Goal: Task Accomplishment & Management: Use online tool/utility

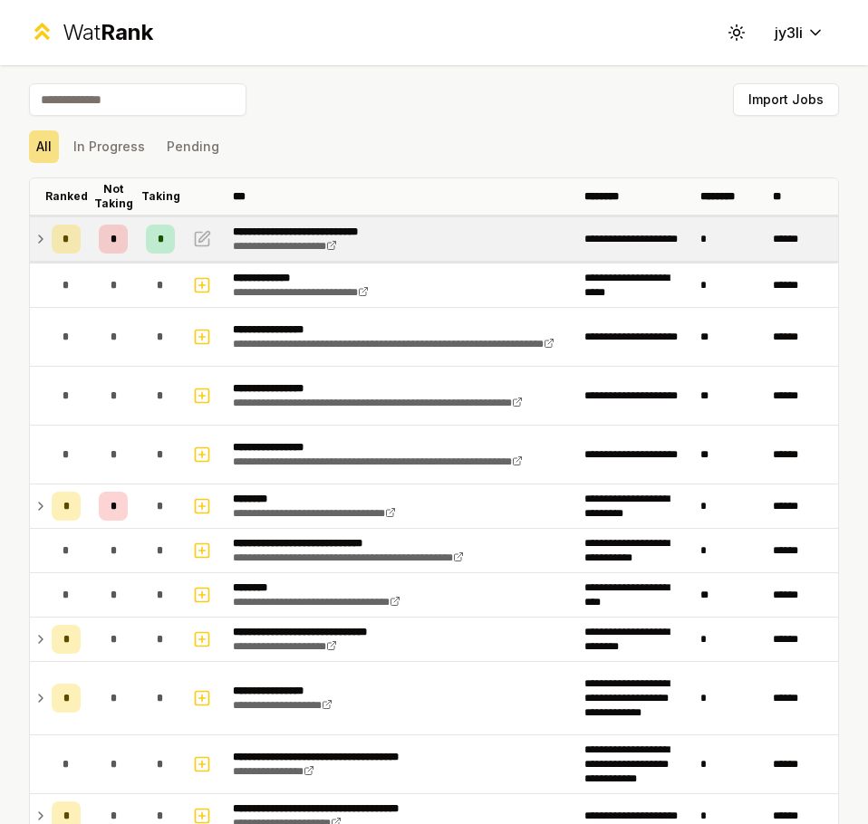
click at [52, 241] on div "*" at bounding box center [66, 239] width 29 height 29
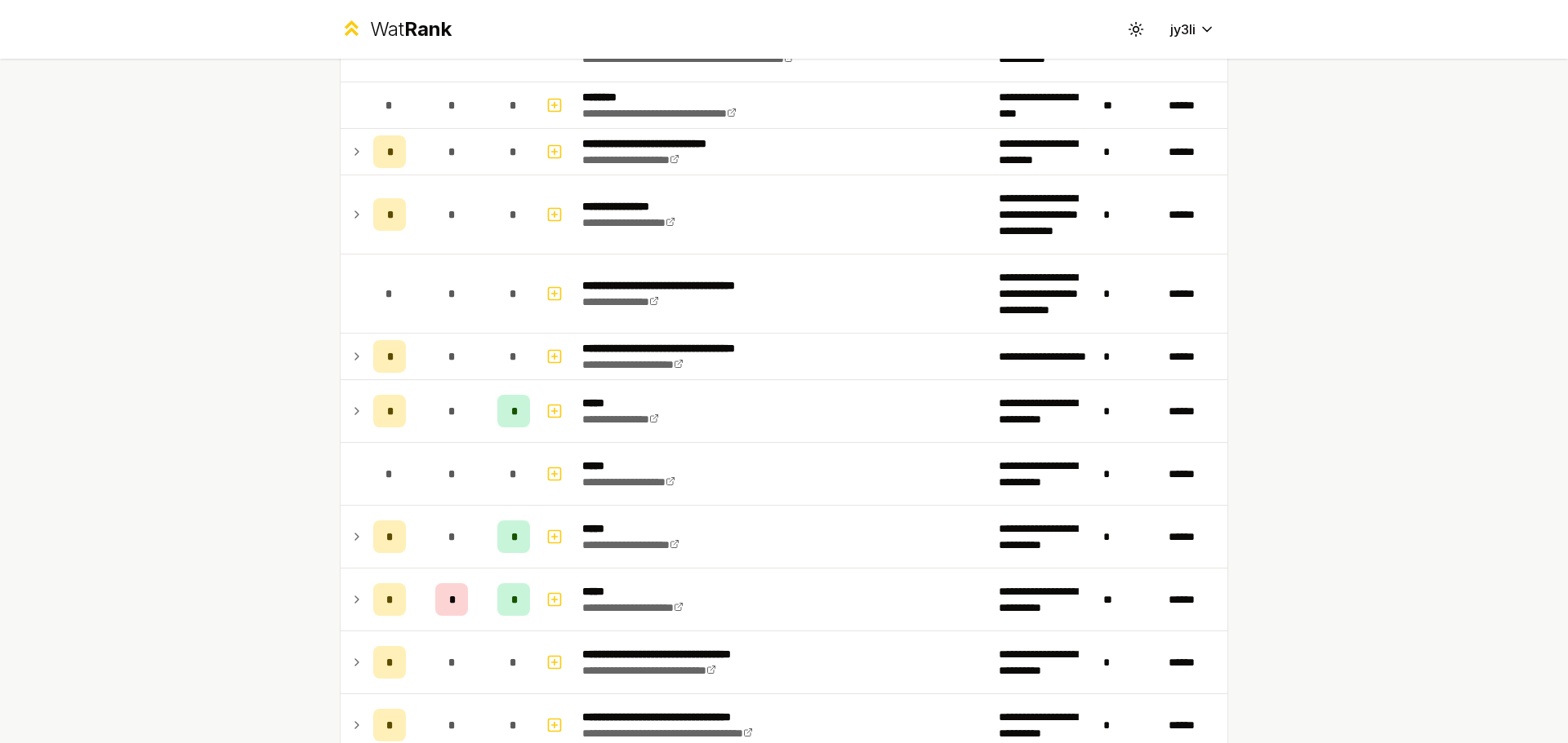
scroll to position [979, 0]
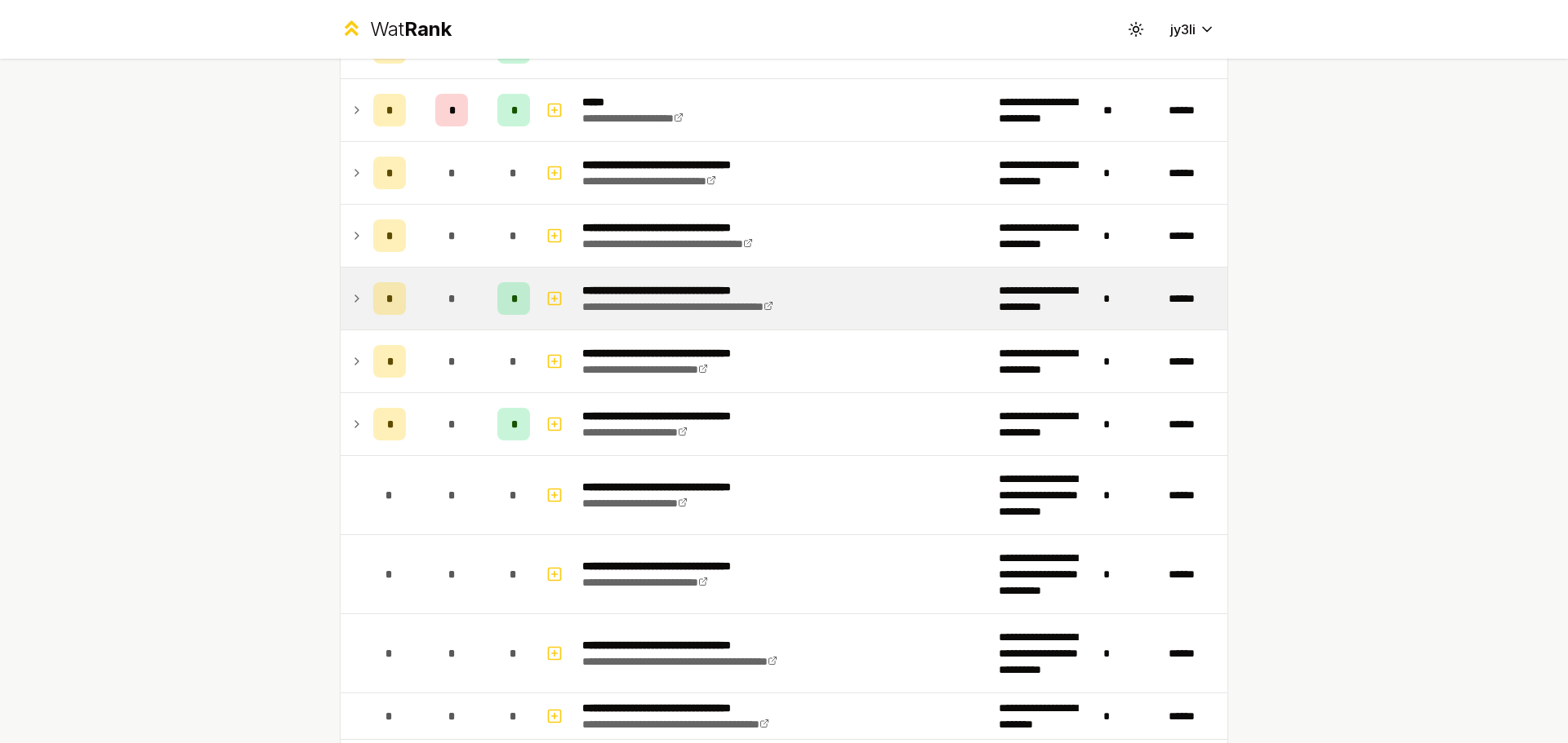
click at [455, 305] on div "*" at bounding box center [451, 298] width 32 height 32
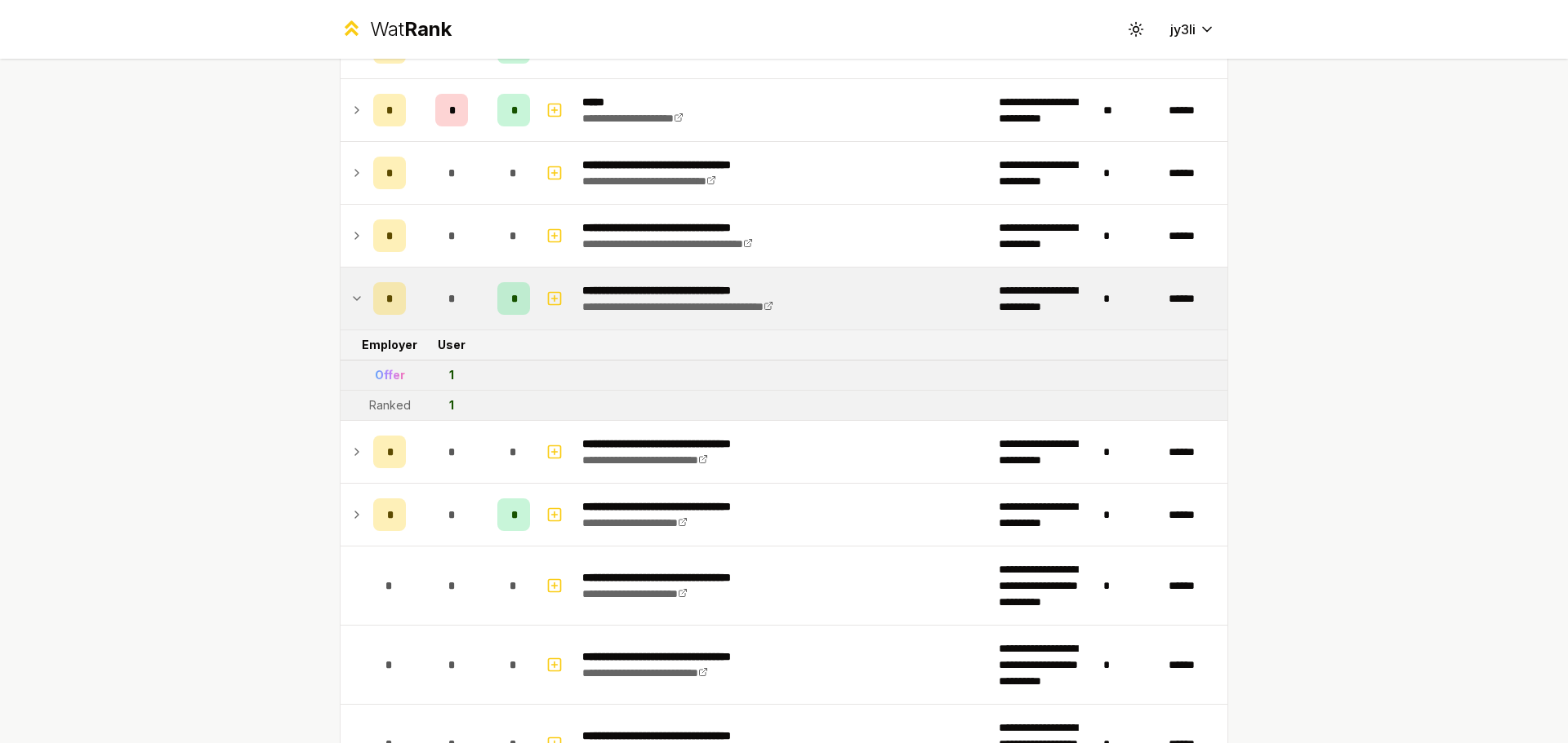
click at [455, 304] on div "*" at bounding box center [451, 298] width 32 height 32
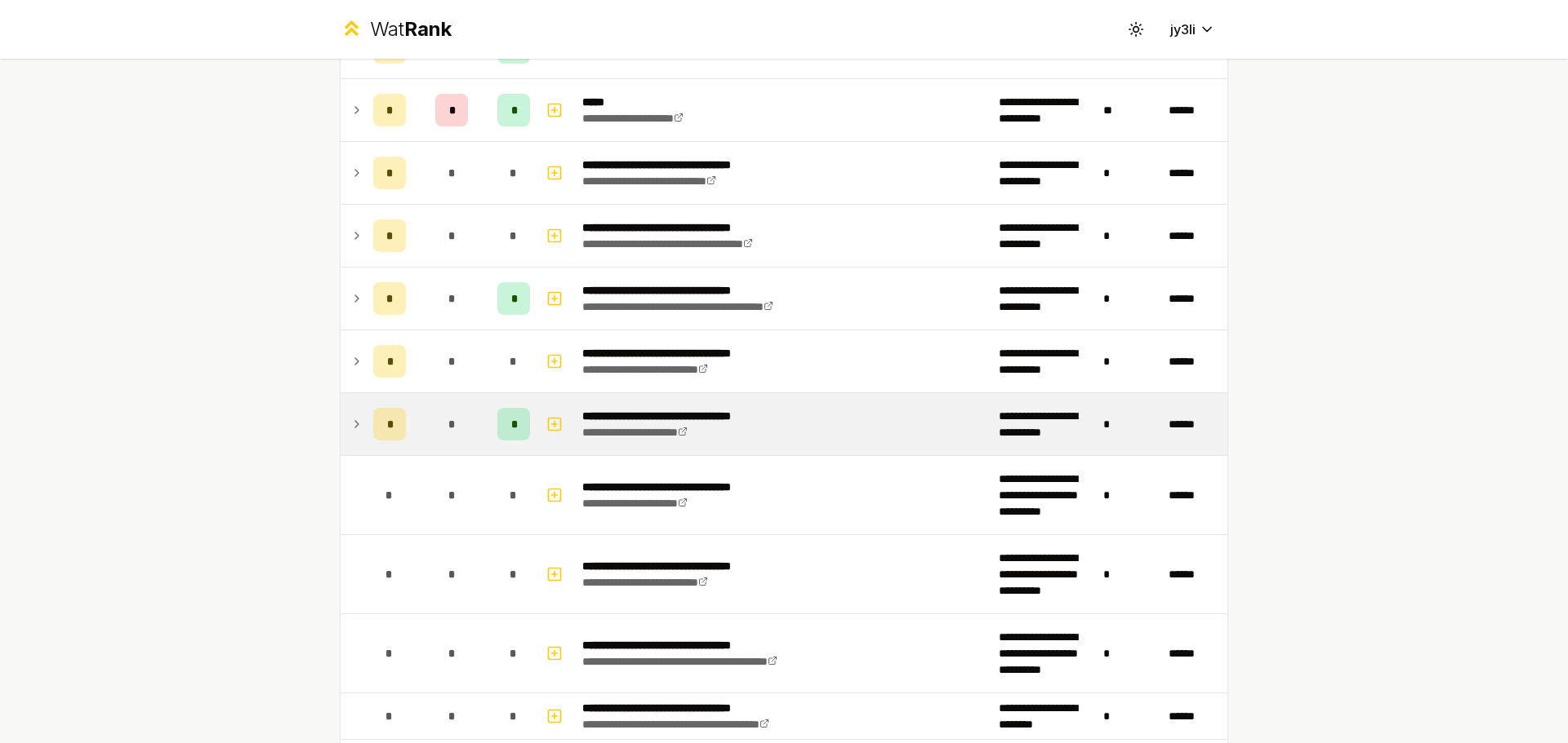
click at [449, 408] on div "*" at bounding box center [451, 424] width 32 height 32
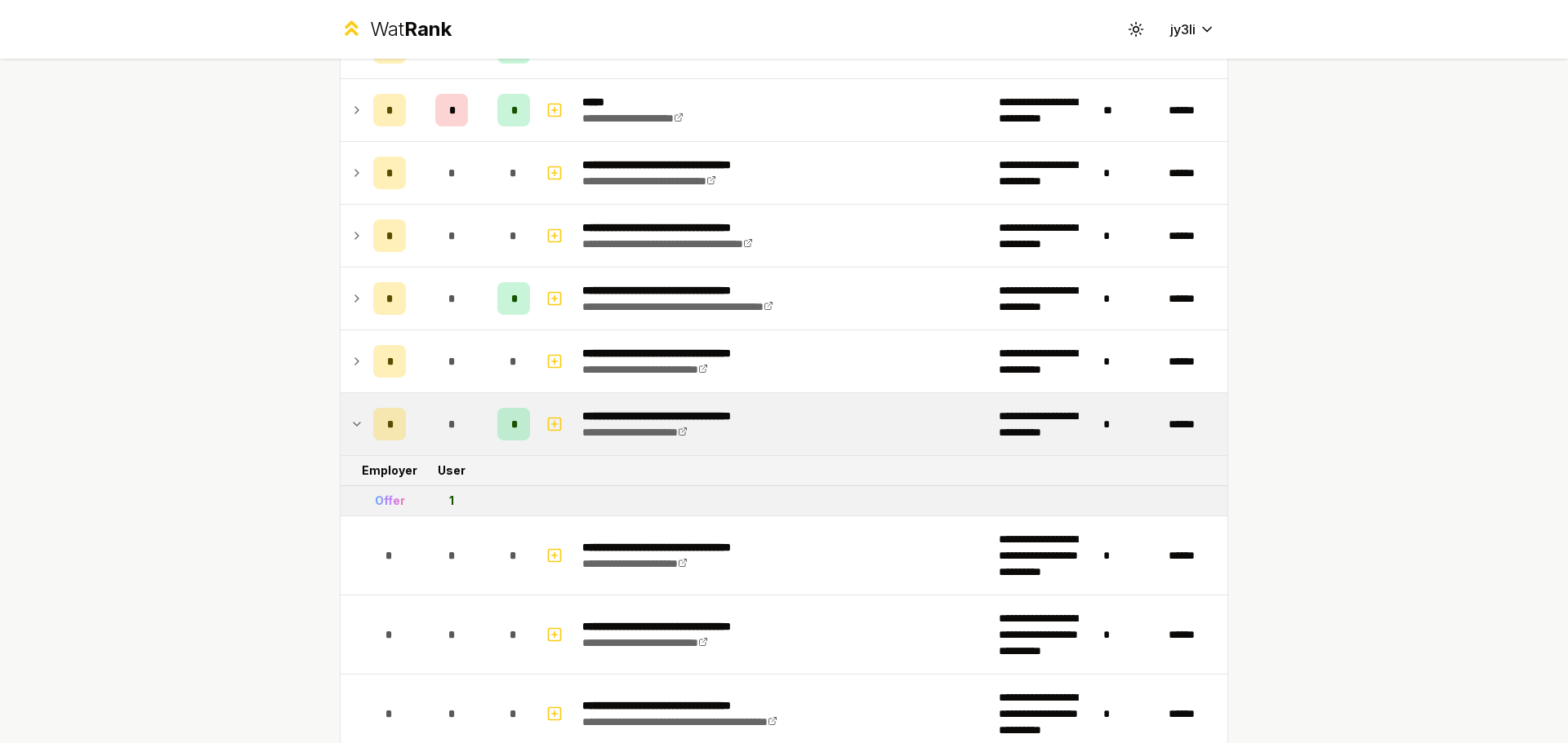
click at [449, 408] on div "*" at bounding box center [451, 424] width 32 height 32
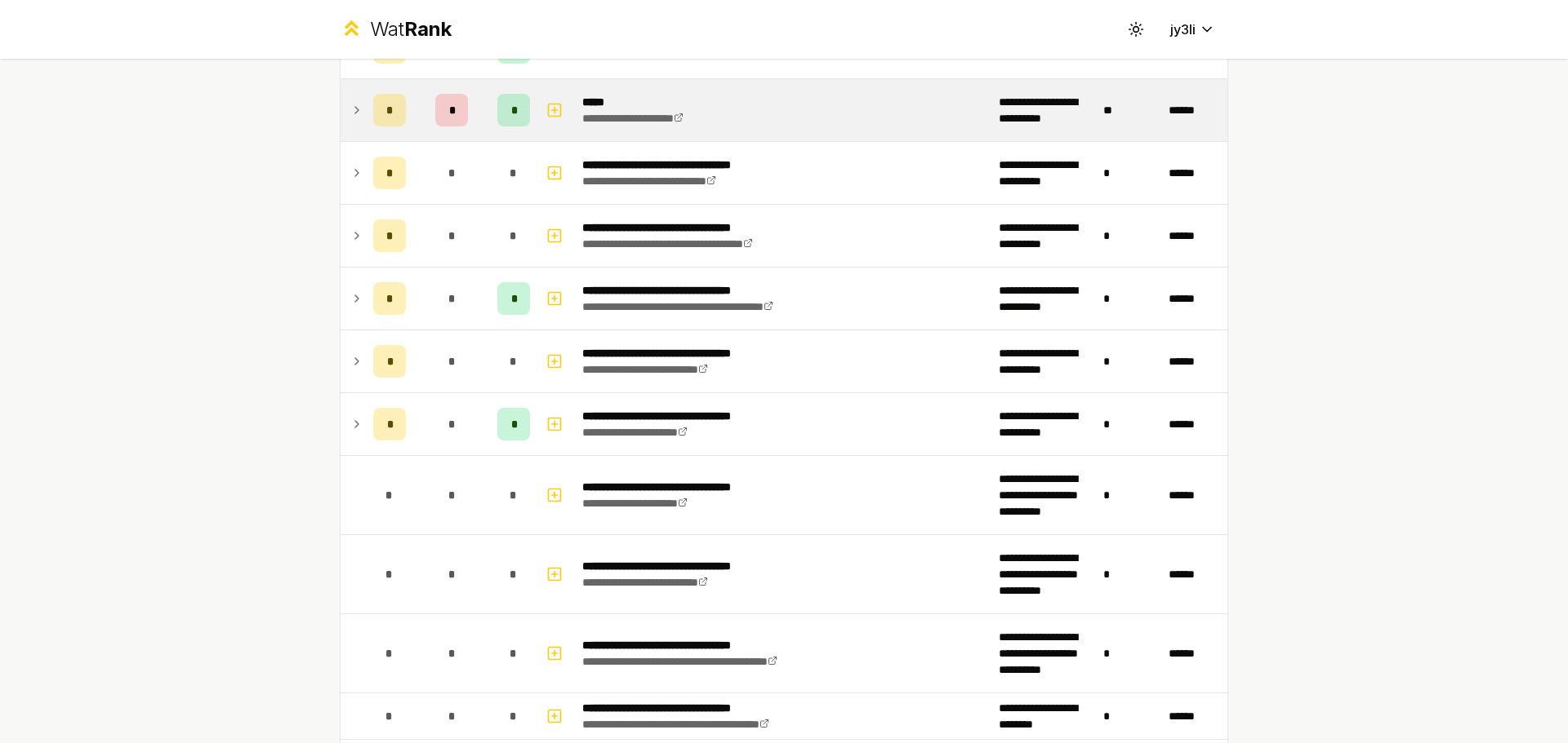
click at [781, 101] on td "**********" at bounding box center [784, 110] width 416 height 62
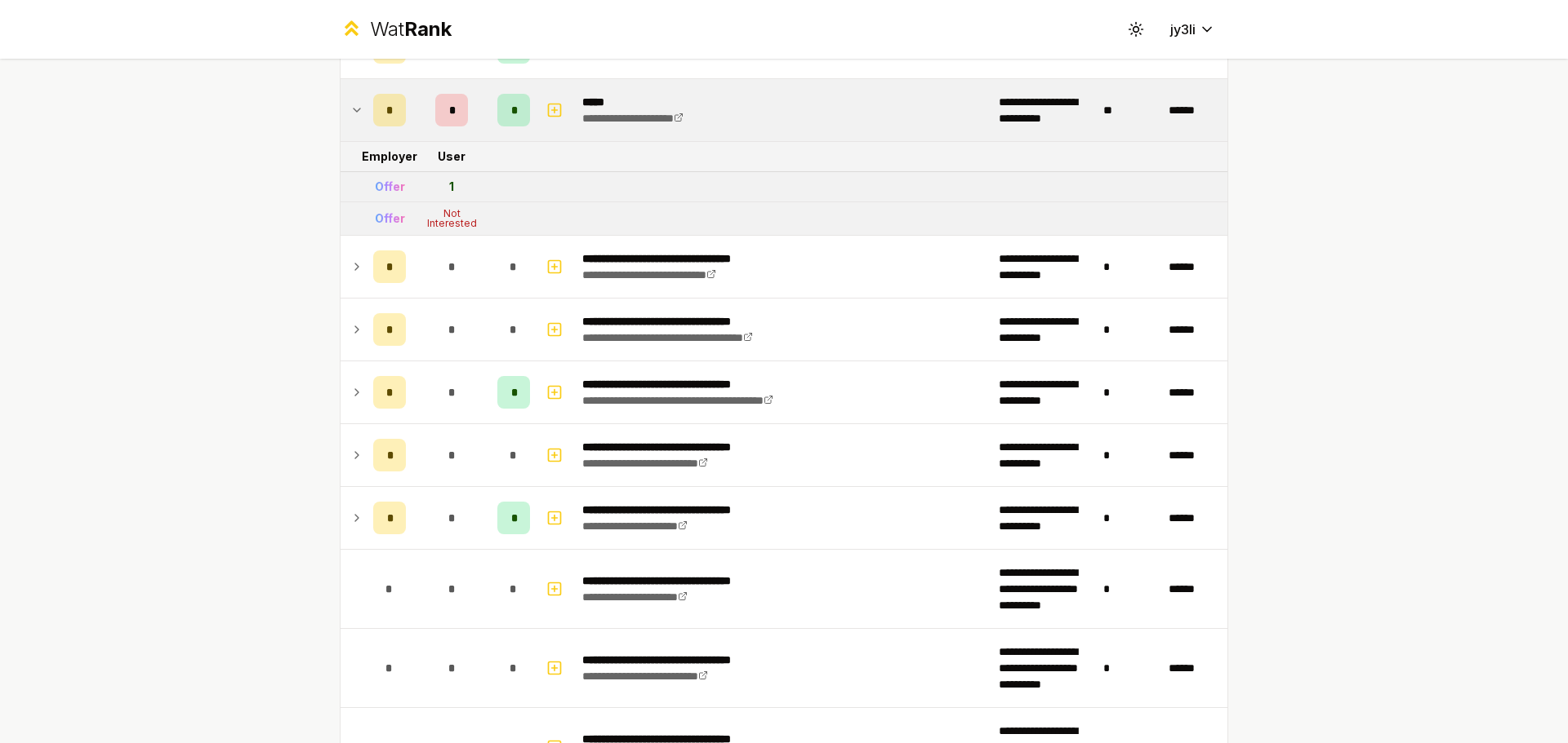
click at [781, 101] on td "**********" at bounding box center [784, 110] width 416 height 62
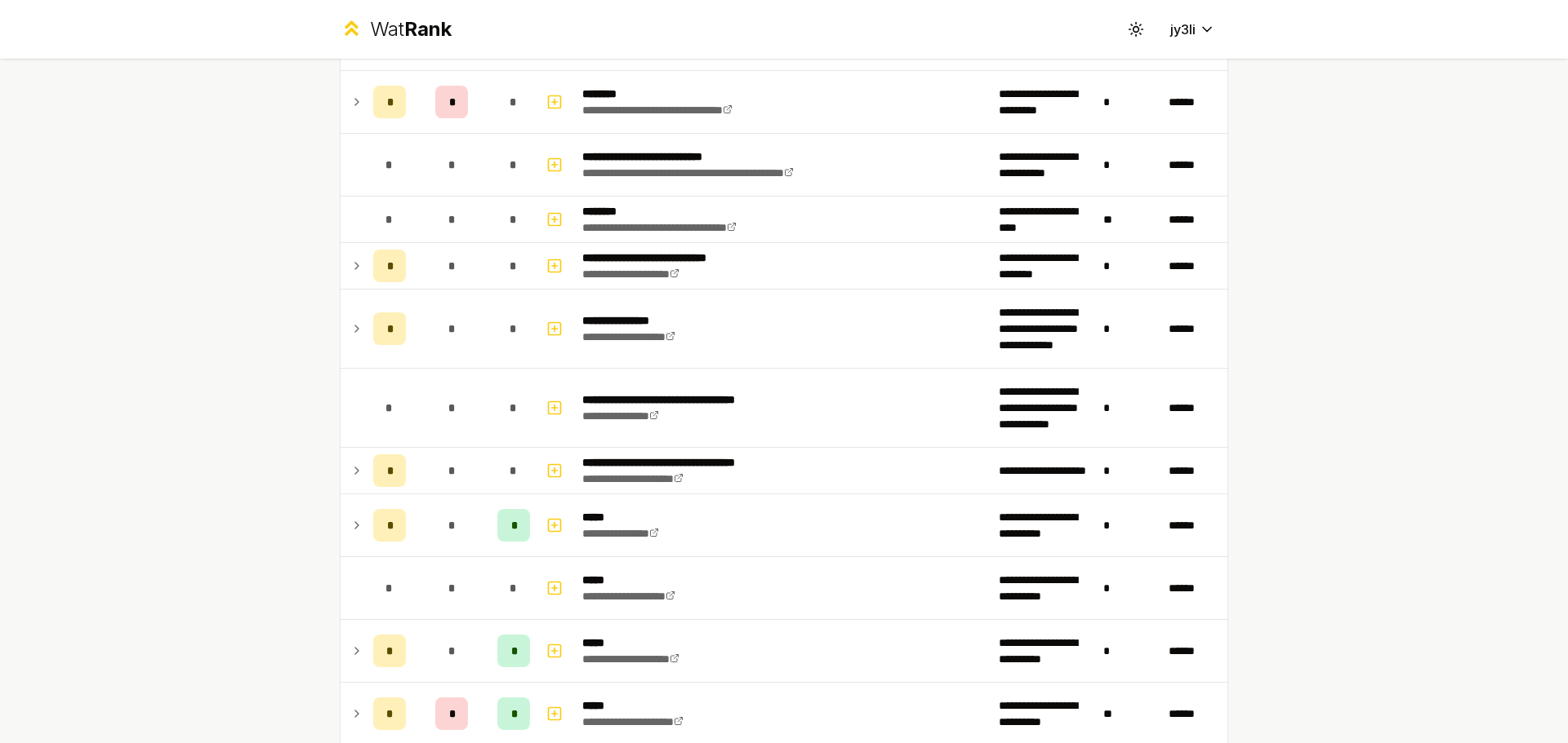
scroll to position [0, 0]
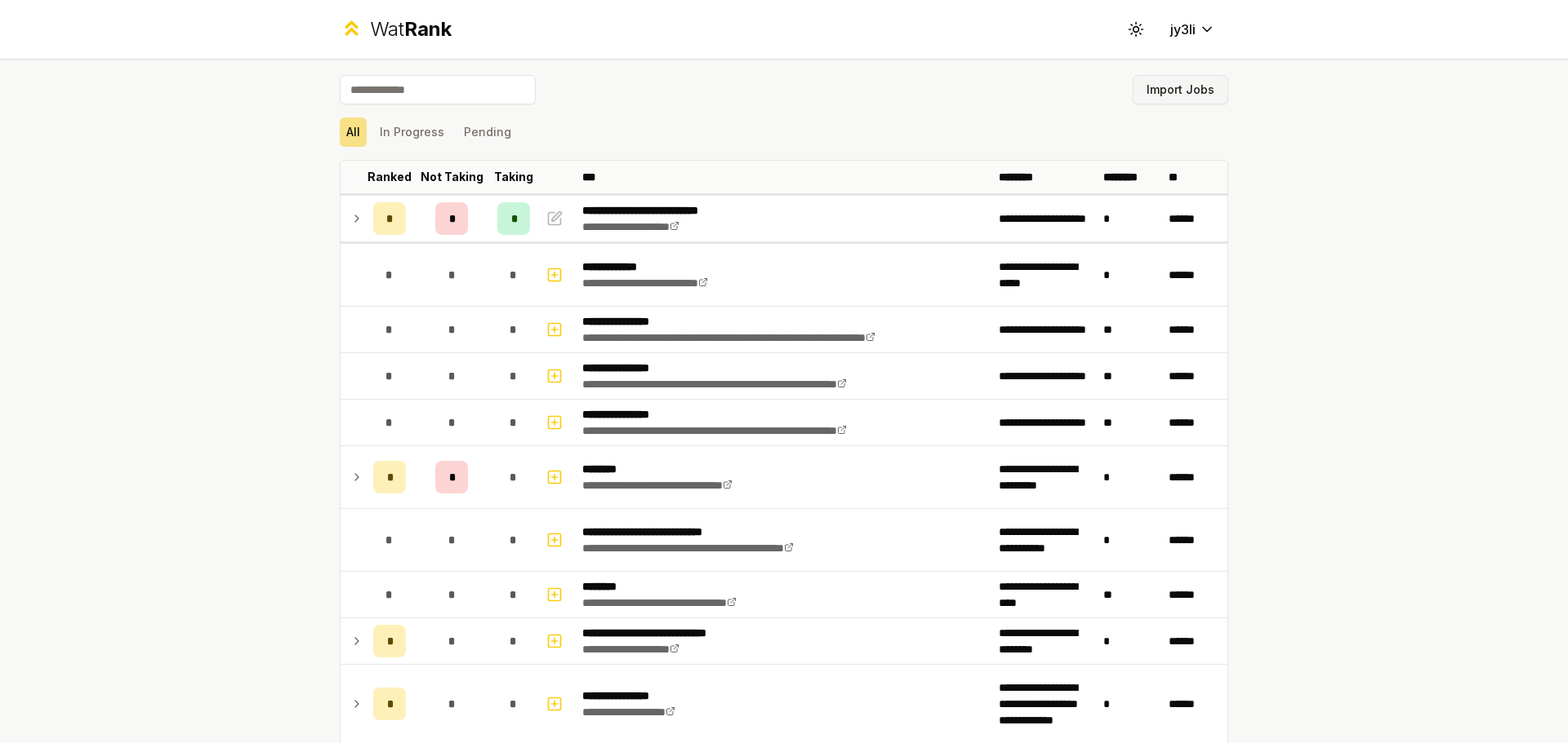
click at [781, 89] on button "Import Jobs" at bounding box center [1181, 89] width 96 height 30
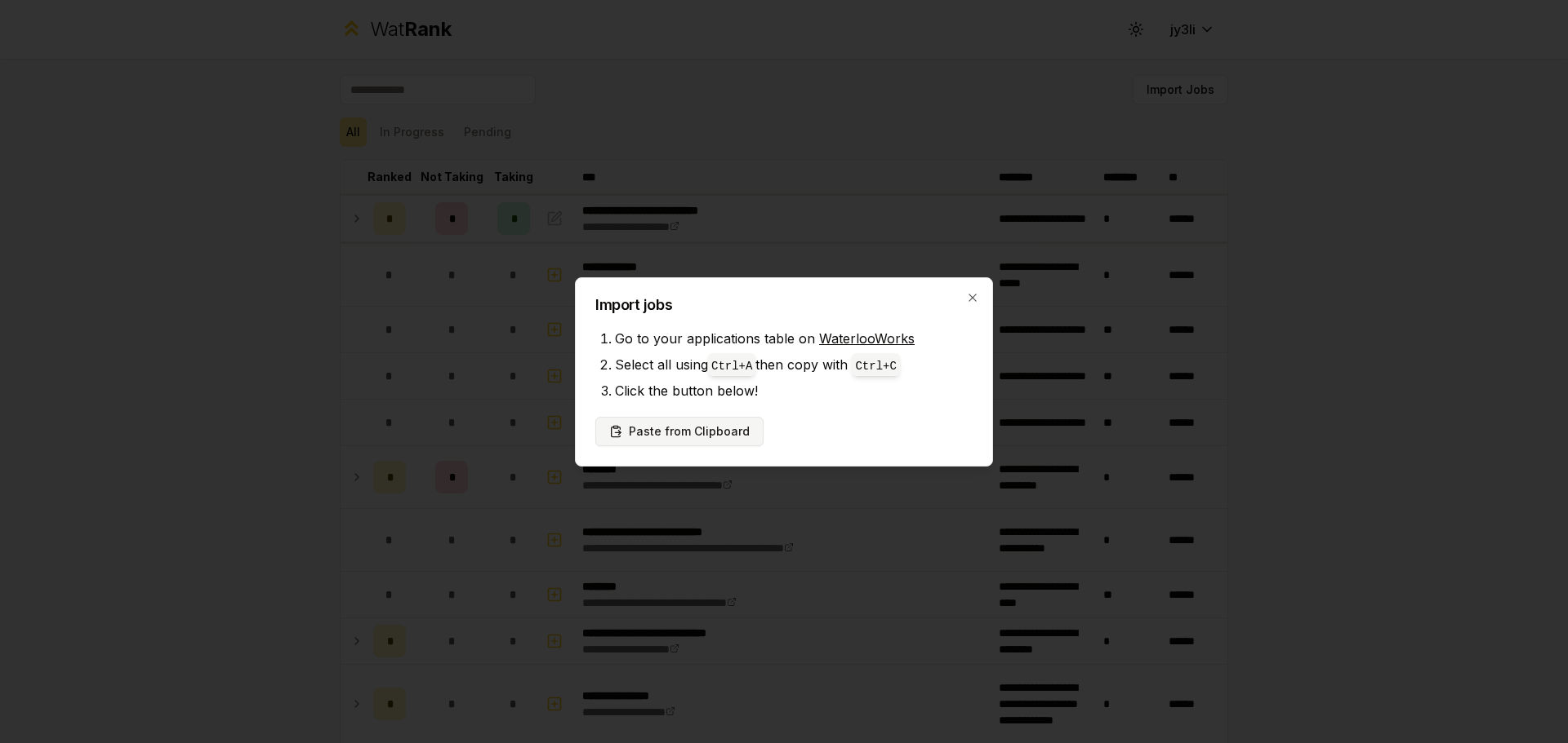
click at [723, 431] on button "Paste from Clipboard" at bounding box center [679, 431] width 169 height 30
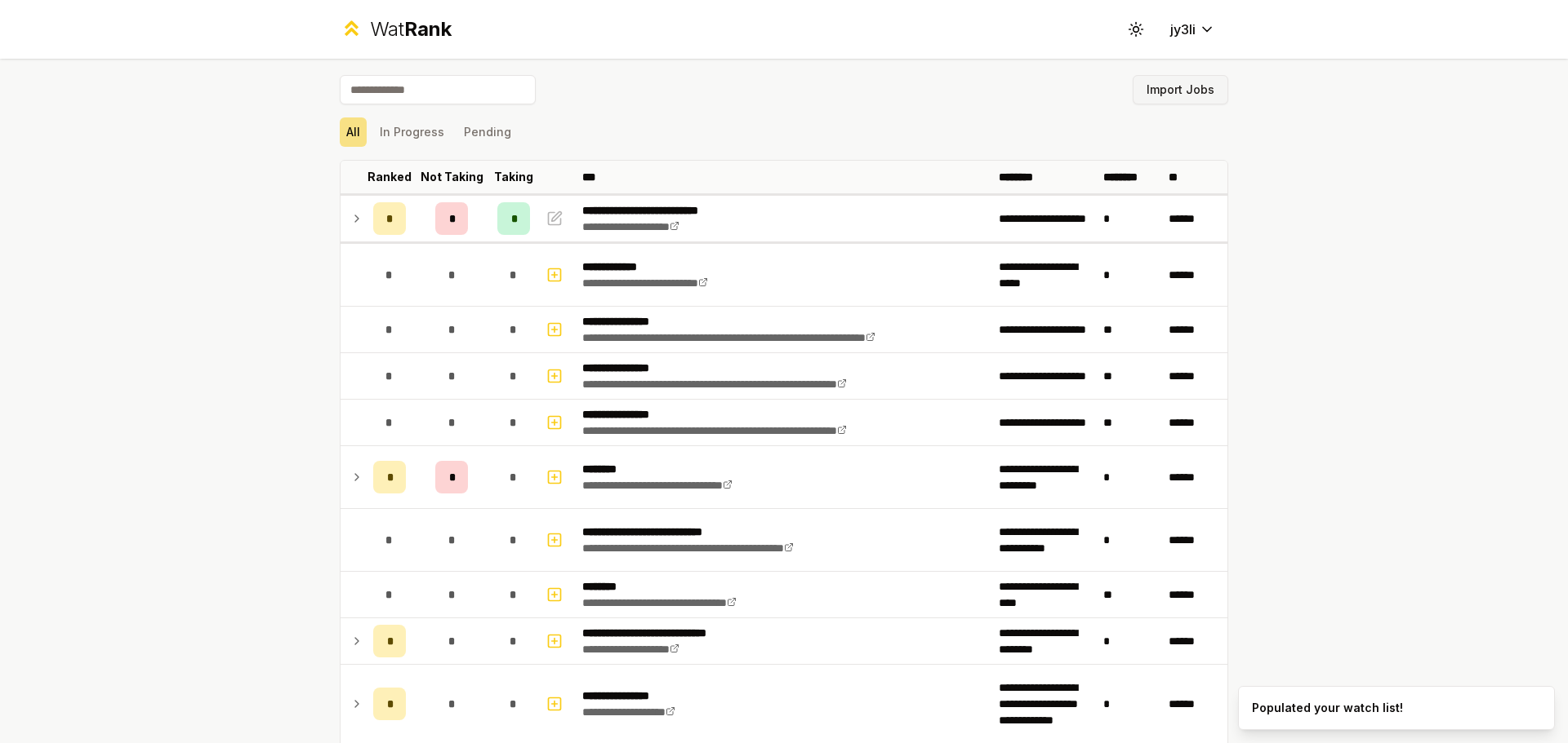
click at [781, 101] on button "Import Jobs" at bounding box center [1181, 89] width 96 height 30
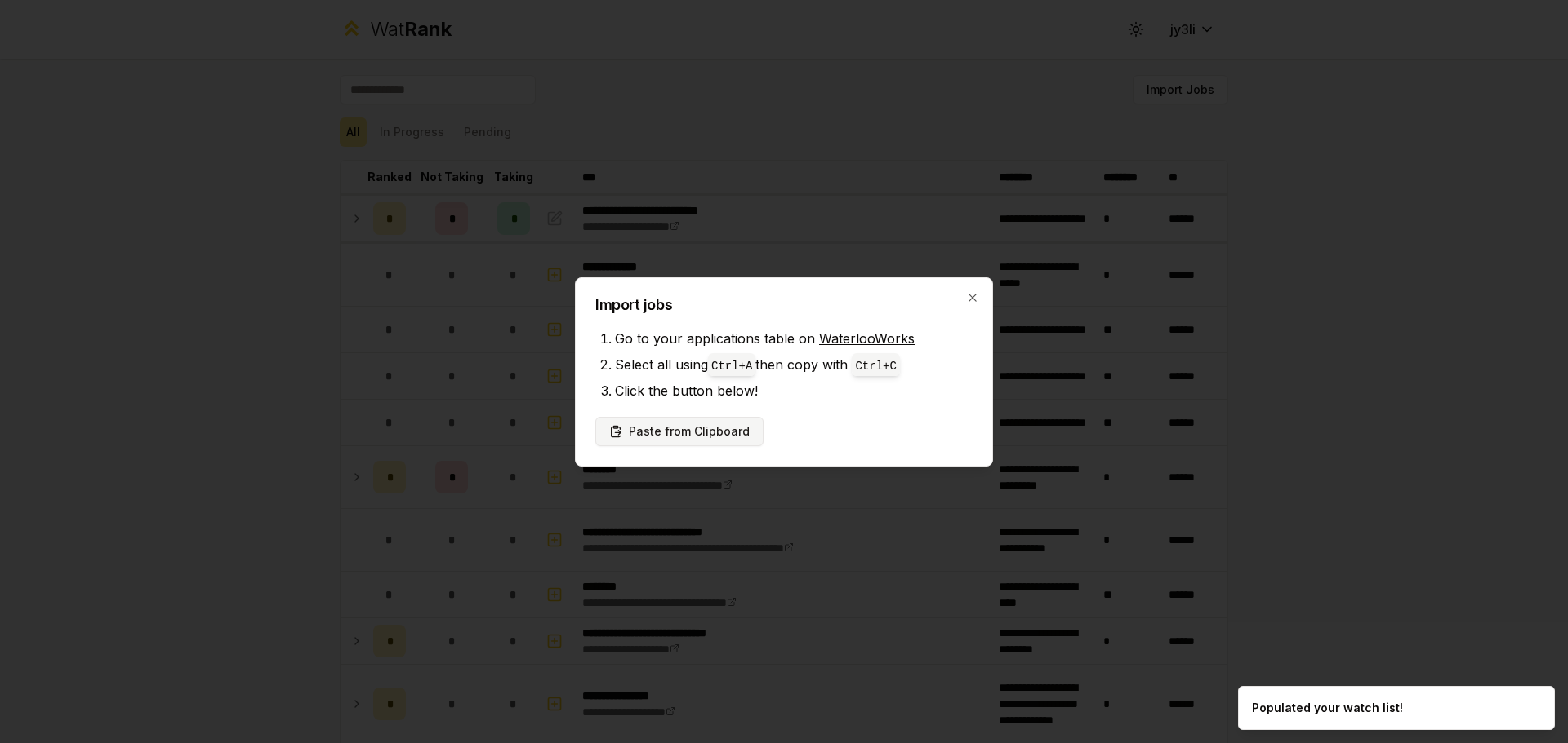
click at [720, 423] on button "Paste from Clipboard" at bounding box center [679, 431] width 169 height 30
click at [714, 439] on button "Paste from Clipboard" at bounding box center [679, 431] width 169 height 30
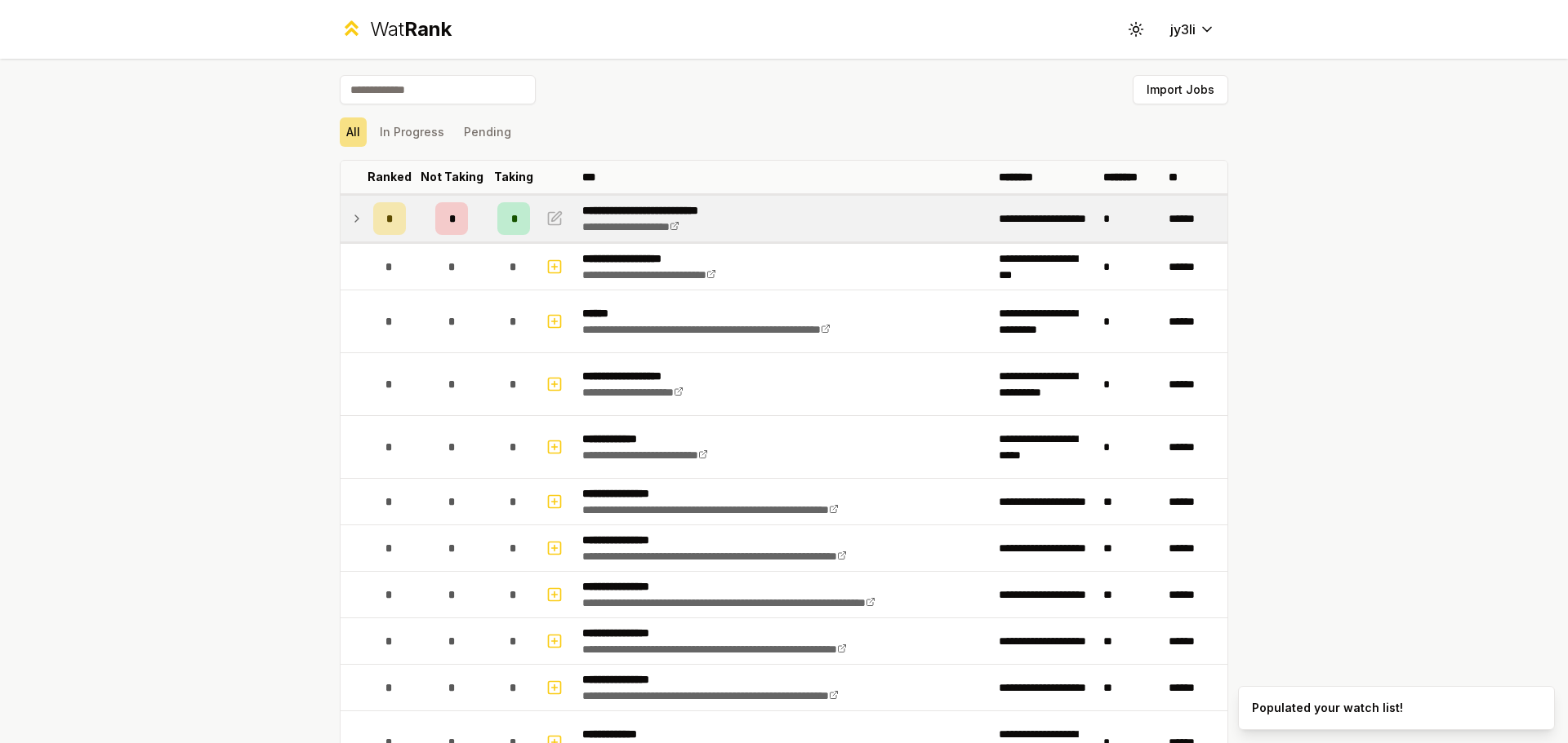
click at [341, 214] on td at bounding box center [353, 218] width 26 height 46
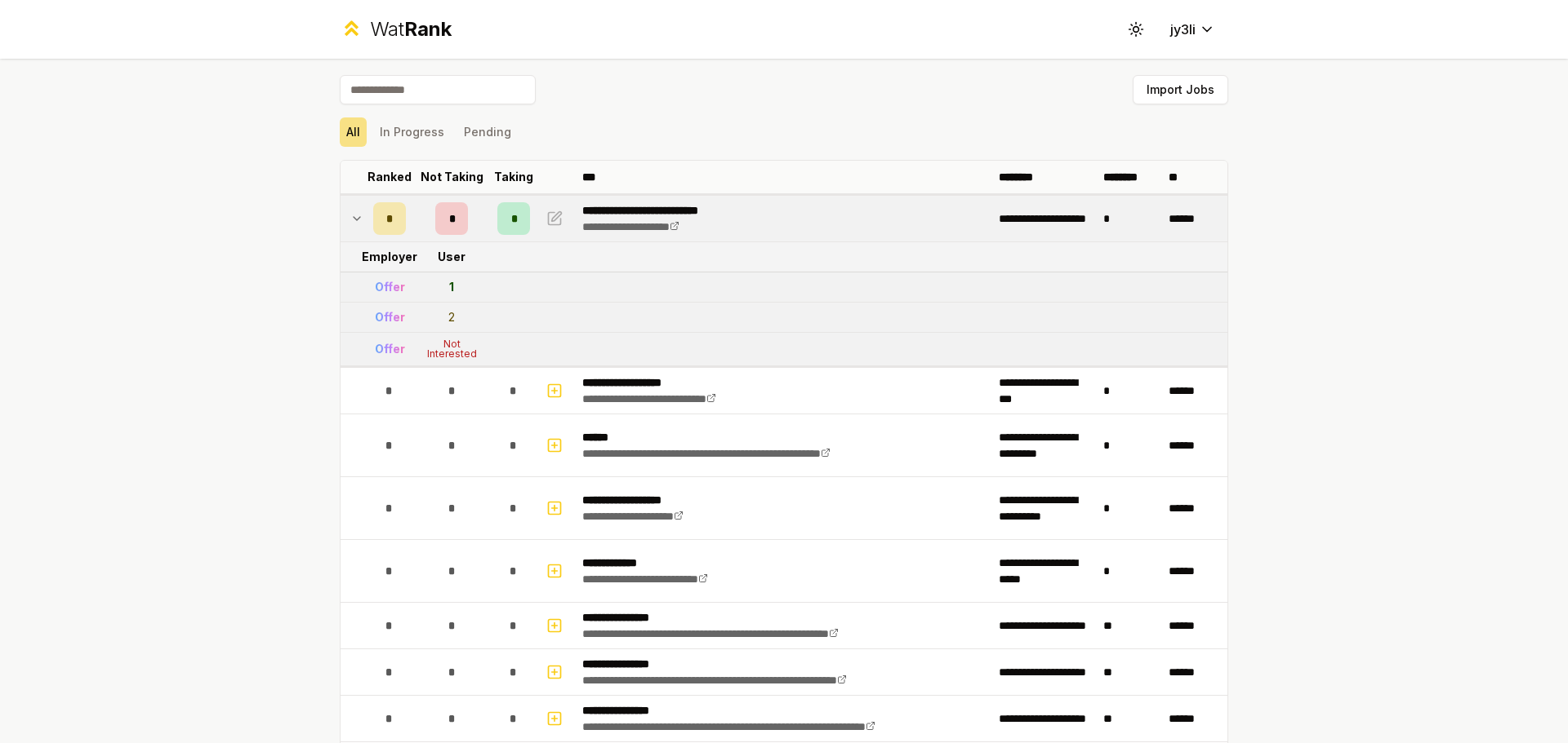
click at [356, 216] on icon at bounding box center [357, 219] width 13 height 20
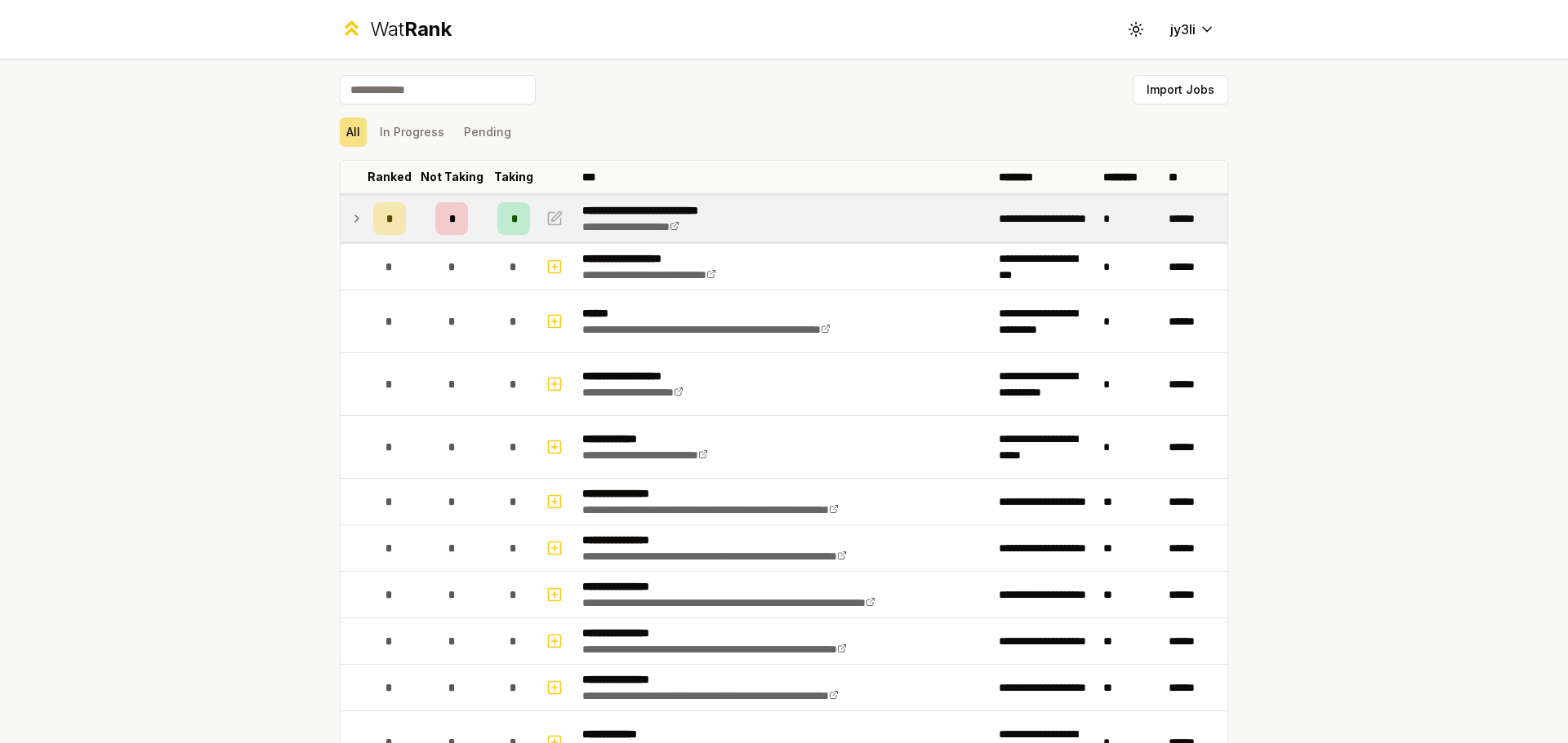
click at [349, 206] on td at bounding box center [353, 218] width 26 height 46
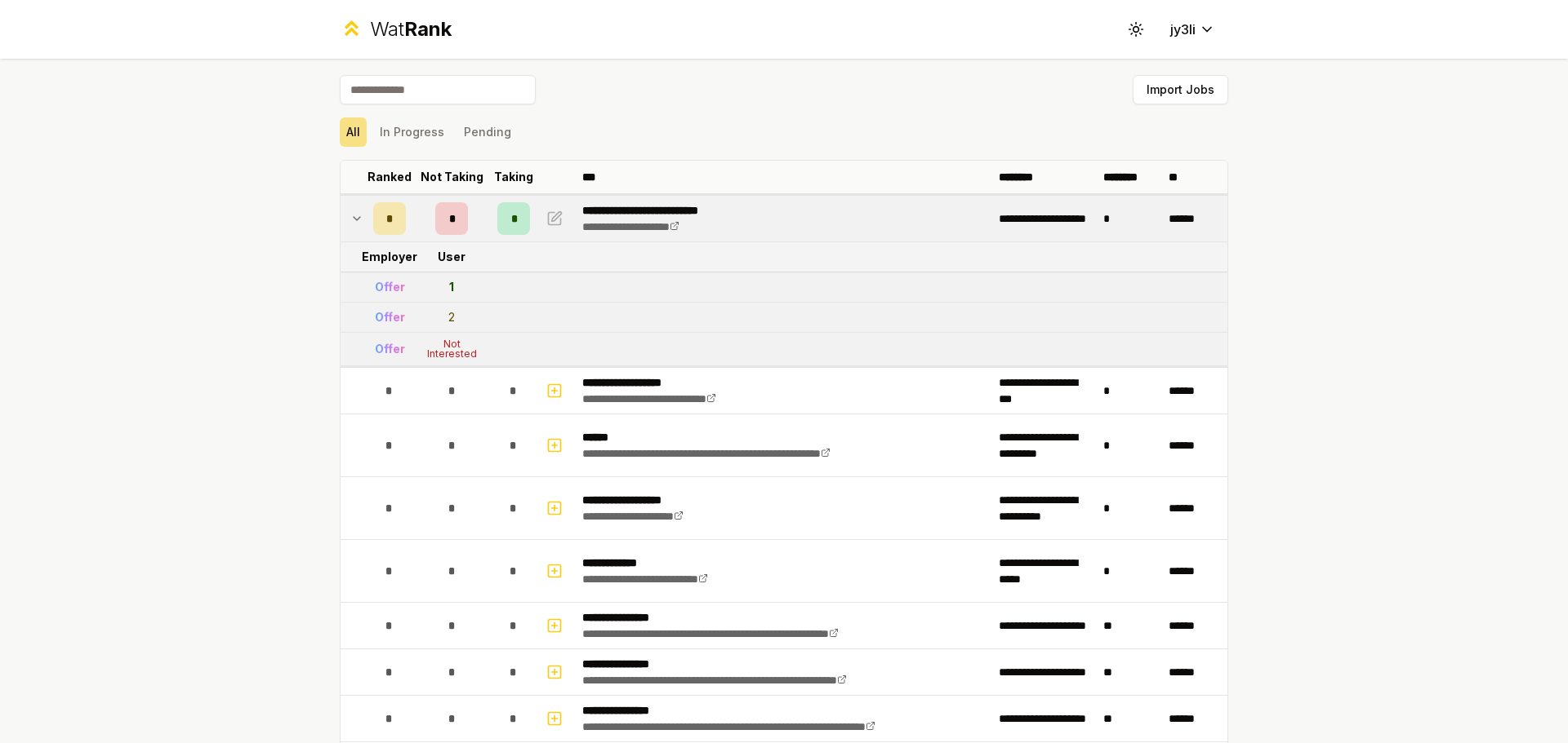
click at [349, 206] on td at bounding box center [353, 218] width 26 height 46
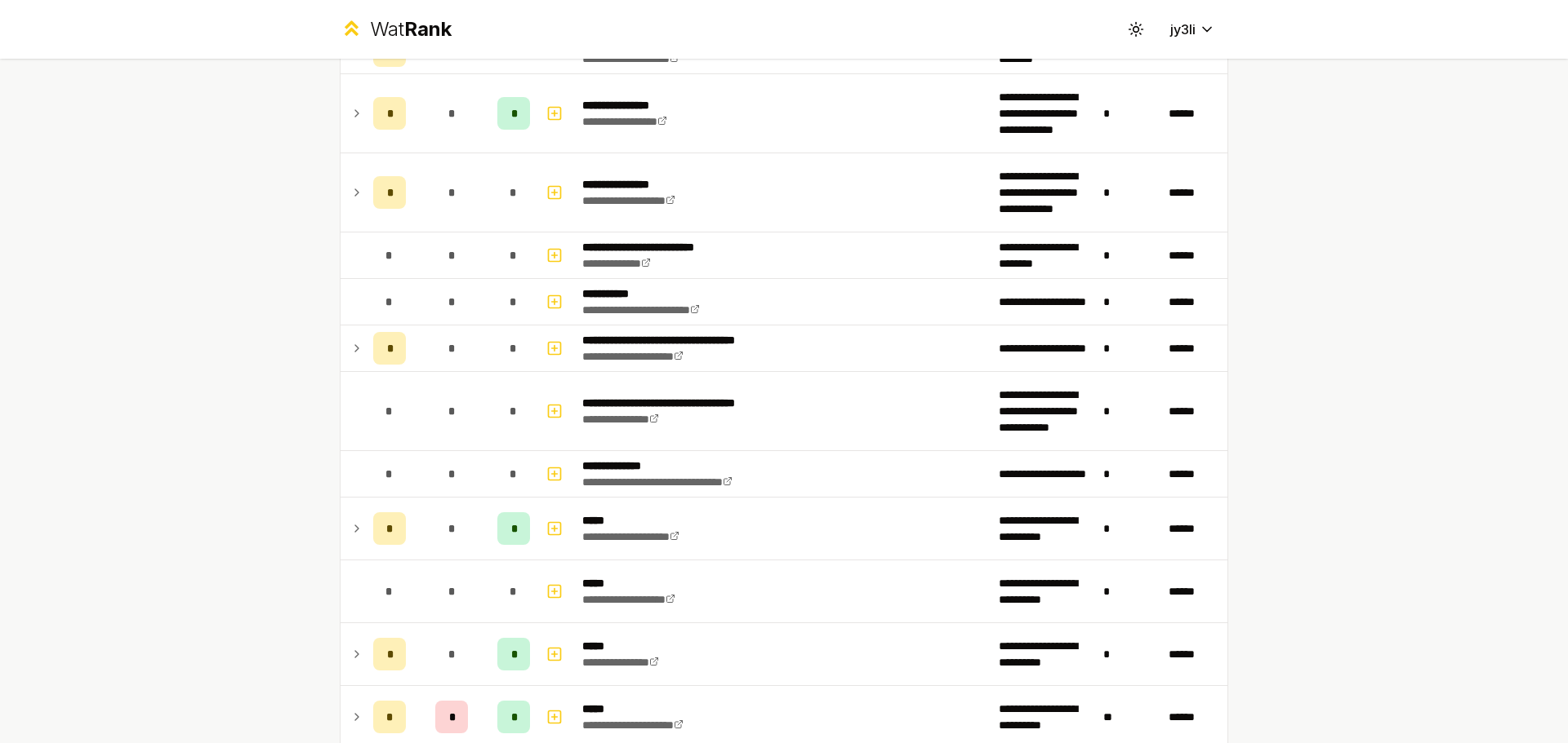
scroll to position [979, 0]
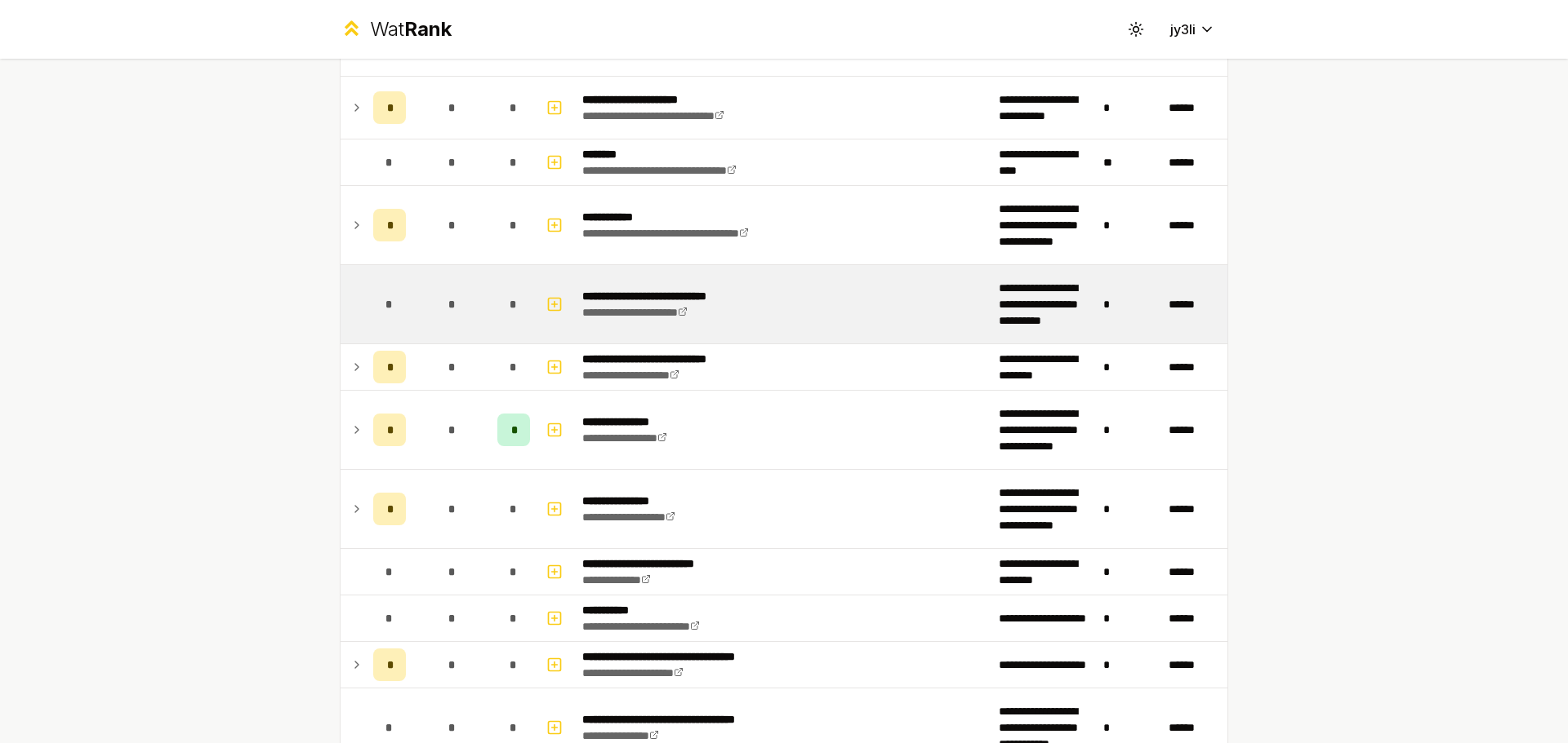
click at [378, 298] on div "*" at bounding box center [389, 304] width 32 height 32
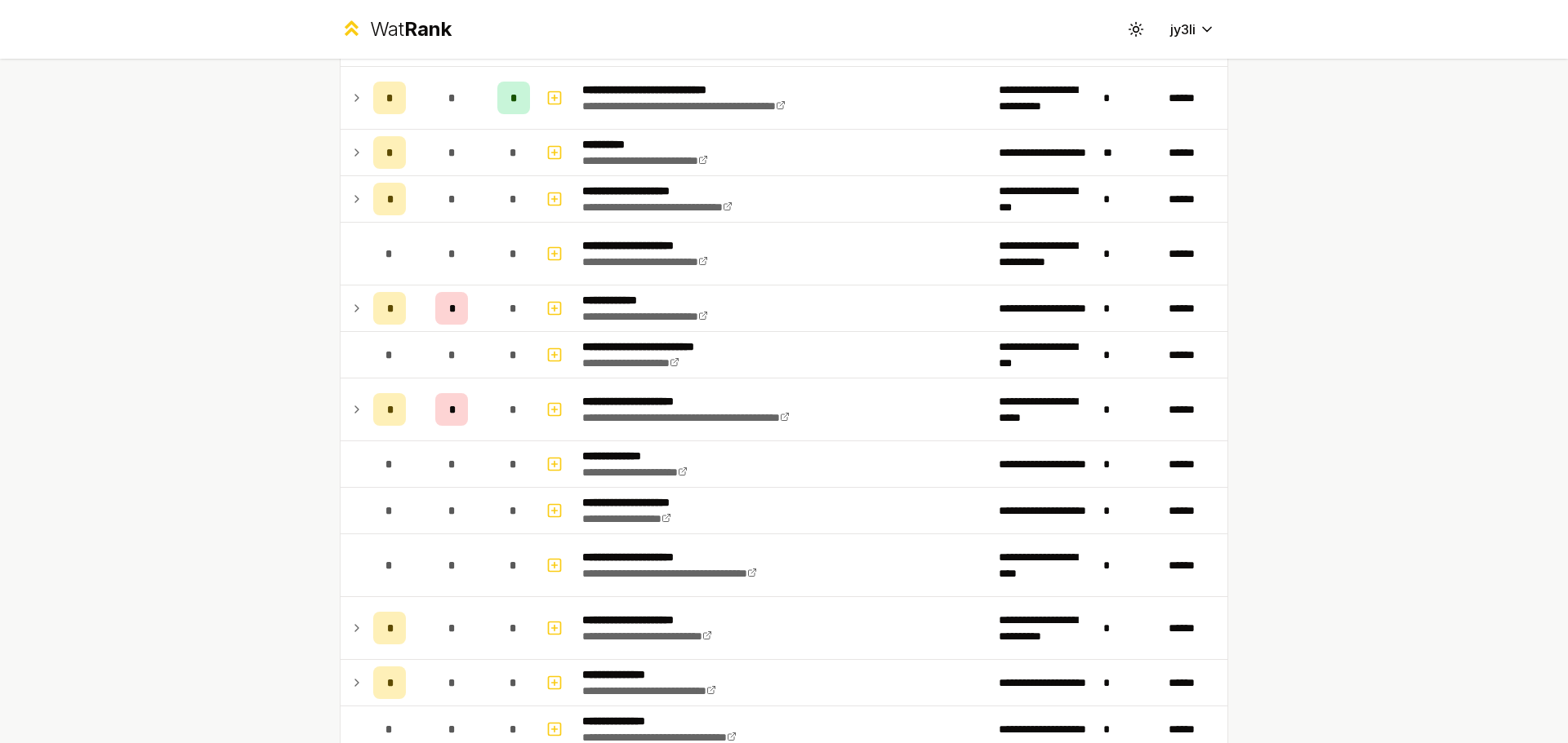
scroll to position [0, 0]
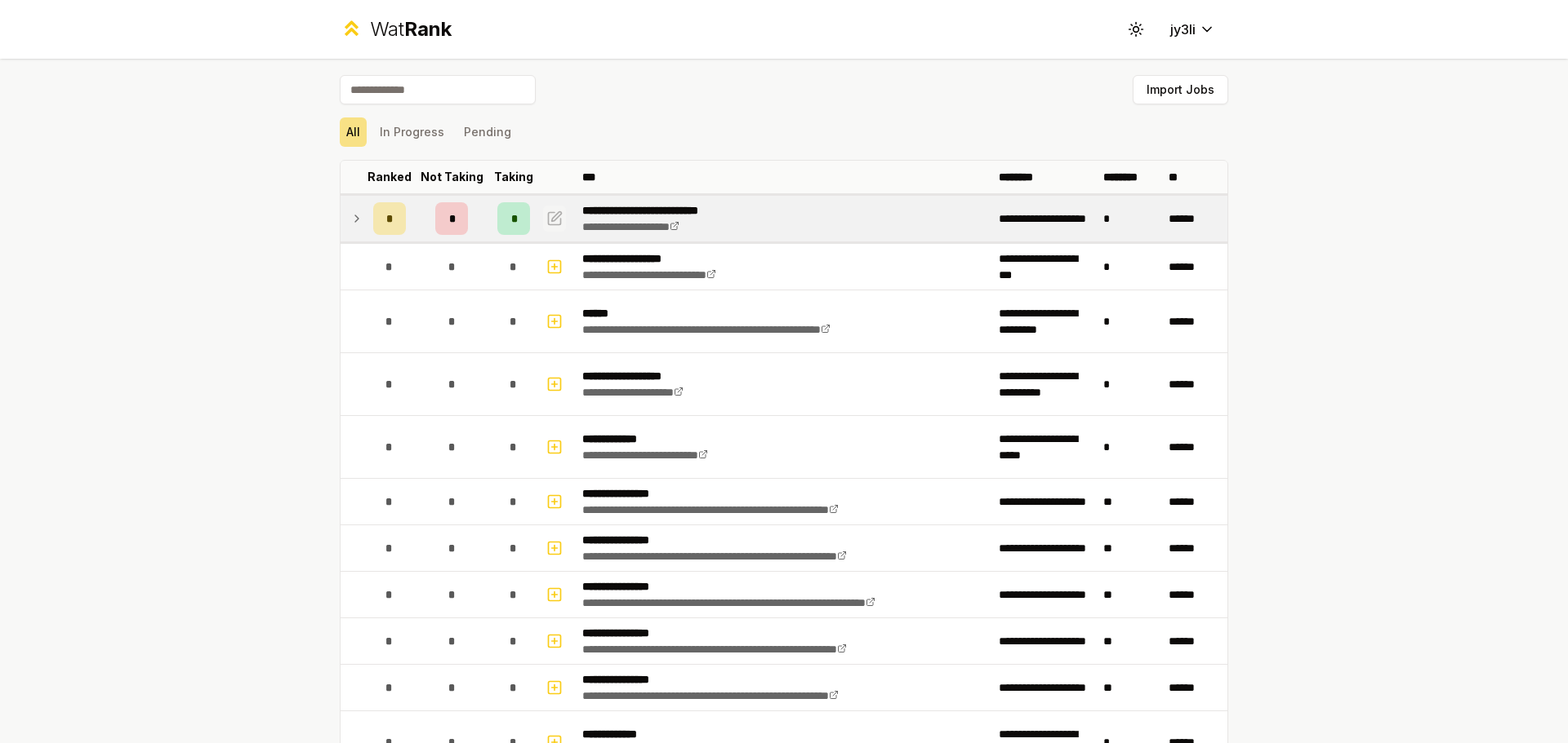
click at [549, 217] on icon "button" at bounding box center [554, 219] width 16 height 20
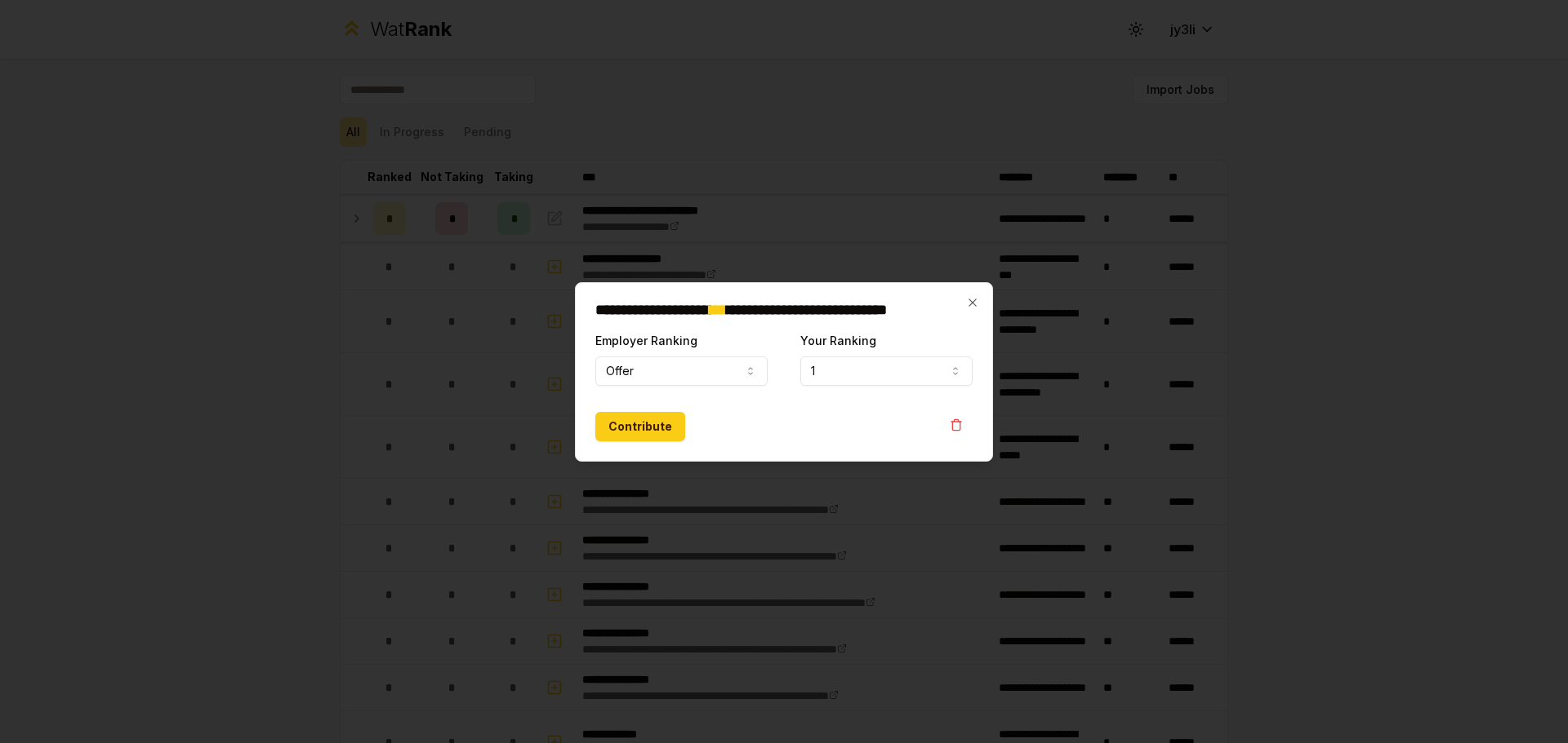
click at [781, 327] on div at bounding box center [784, 371] width 1568 height 743
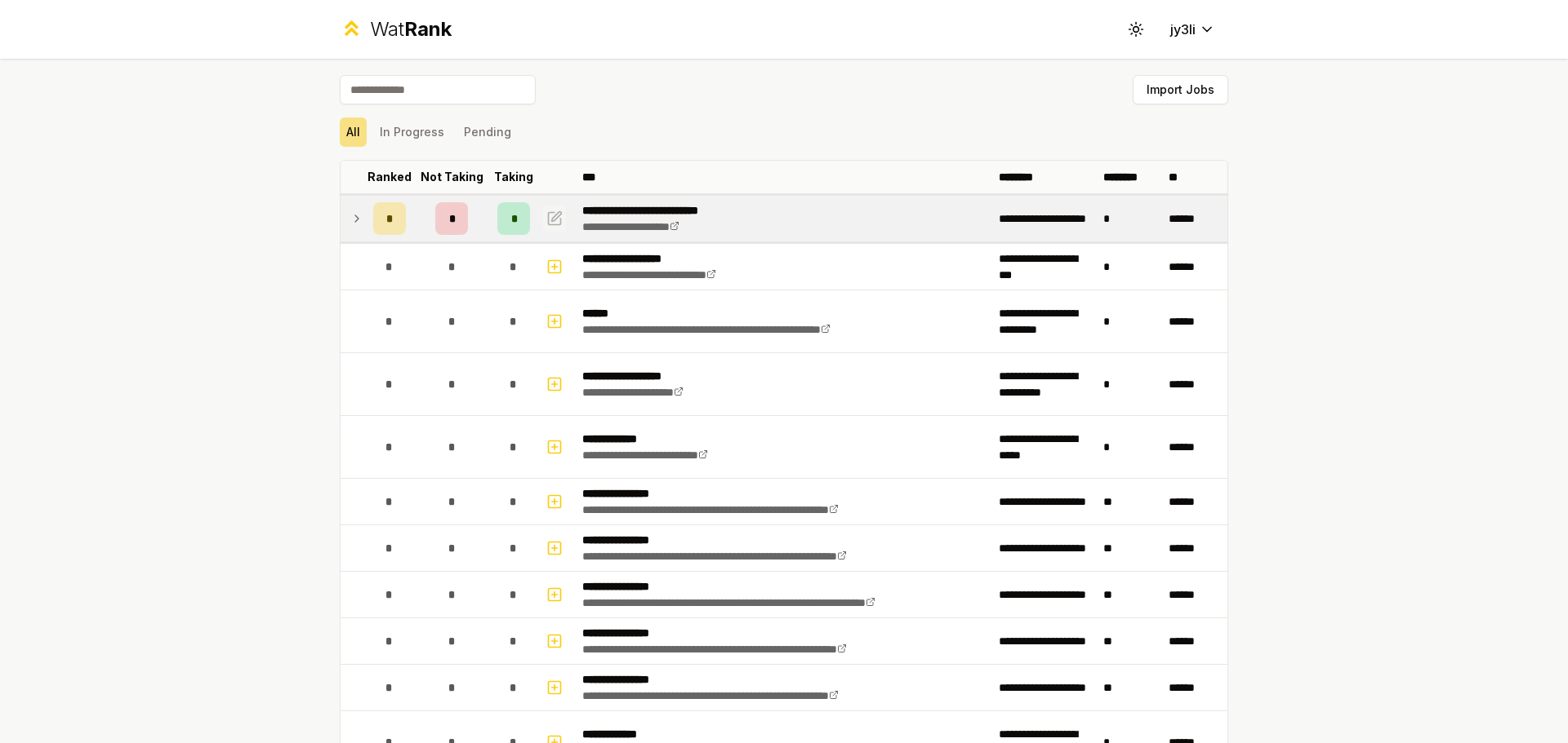
click at [546, 211] on icon "button" at bounding box center [554, 219] width 16 height 20
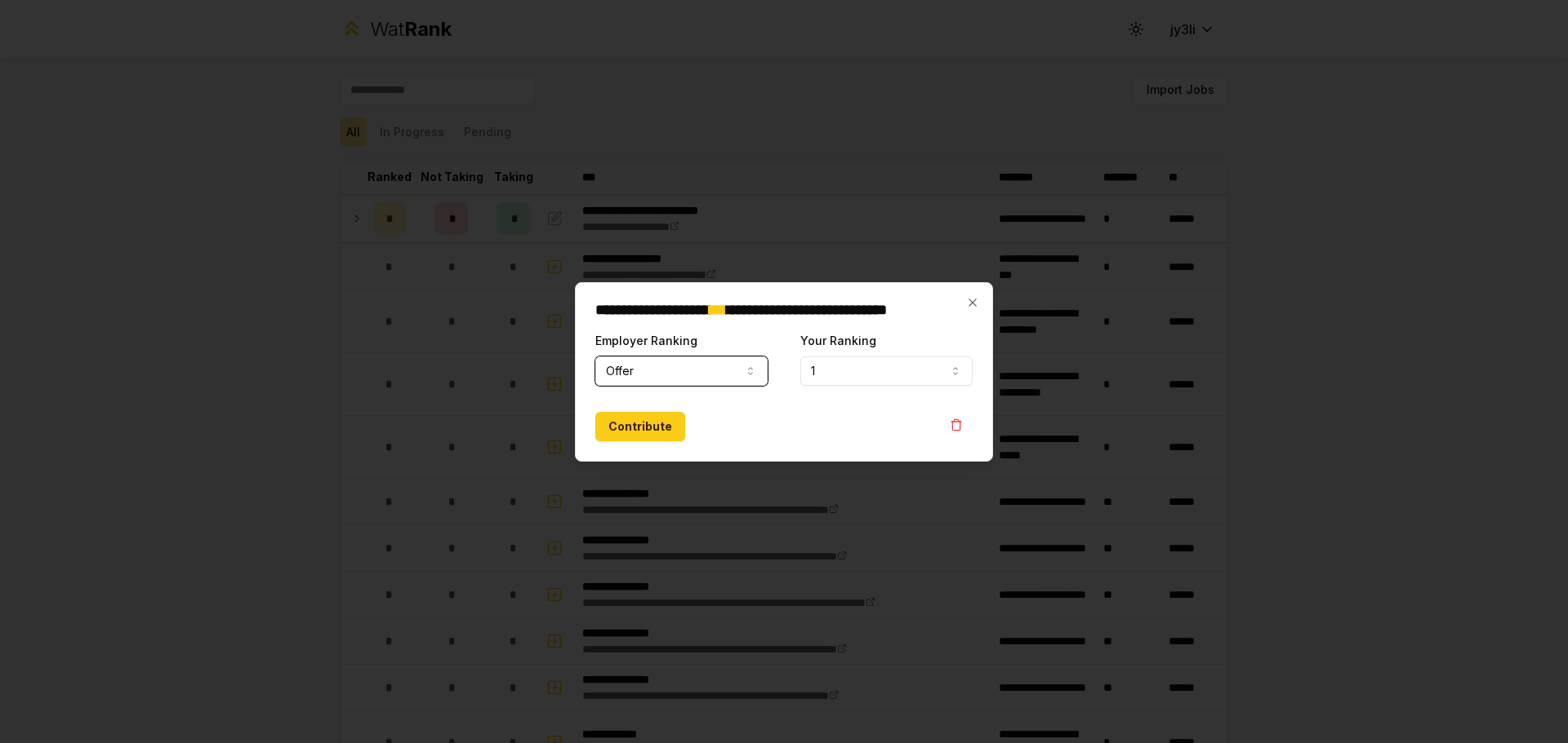
click at [628, 362] on button "Offer" at bounding box center [681, 371] width 172 height 30
click at [781, 412] on div "Contribute" at bounding box center [784, 427] width 378 height 30
click at [781, 302] on icon "button" at bounding box center [972, 303] width 7 height 7
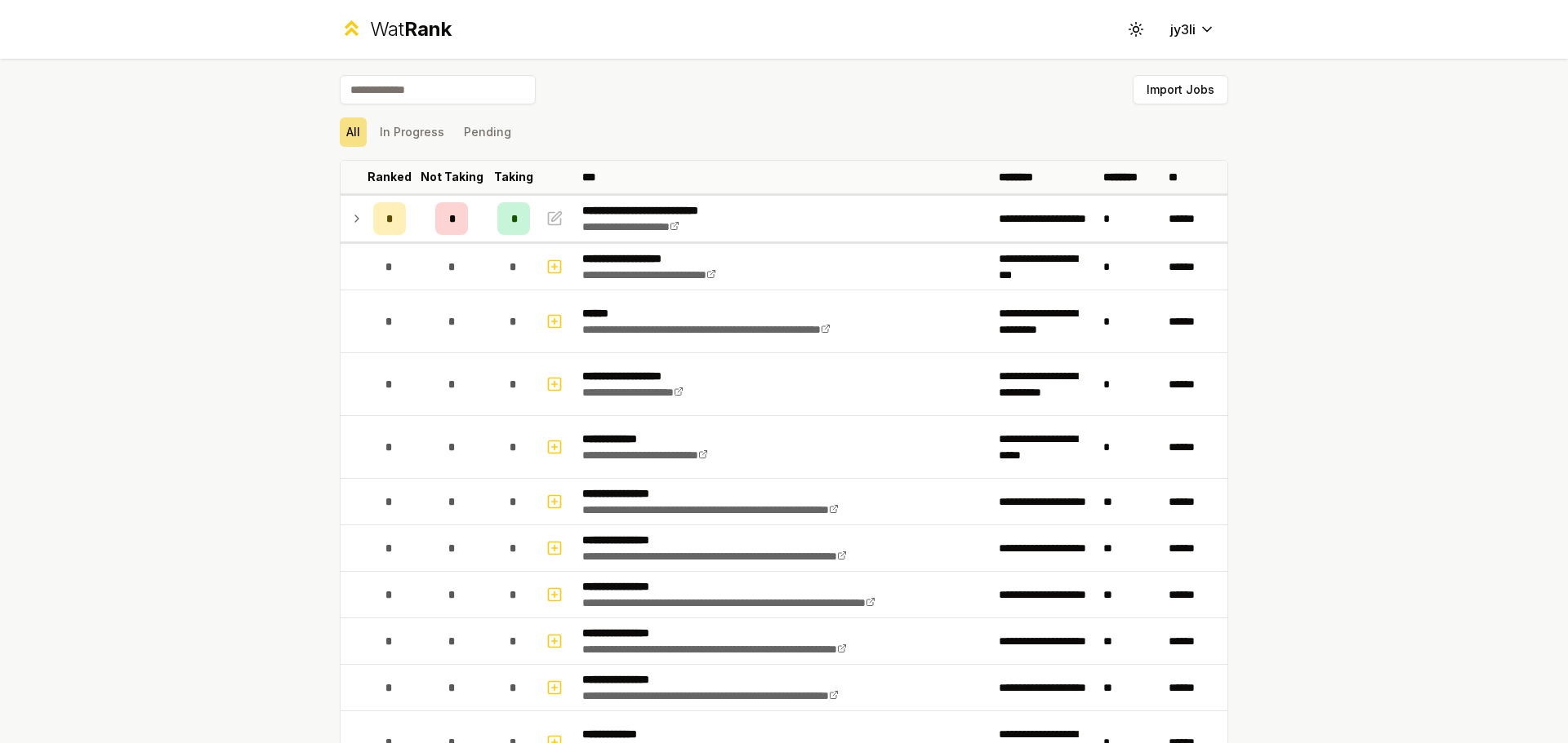
click at [351, 216] on icon at bounding box center [357, 219] width 13 height 20
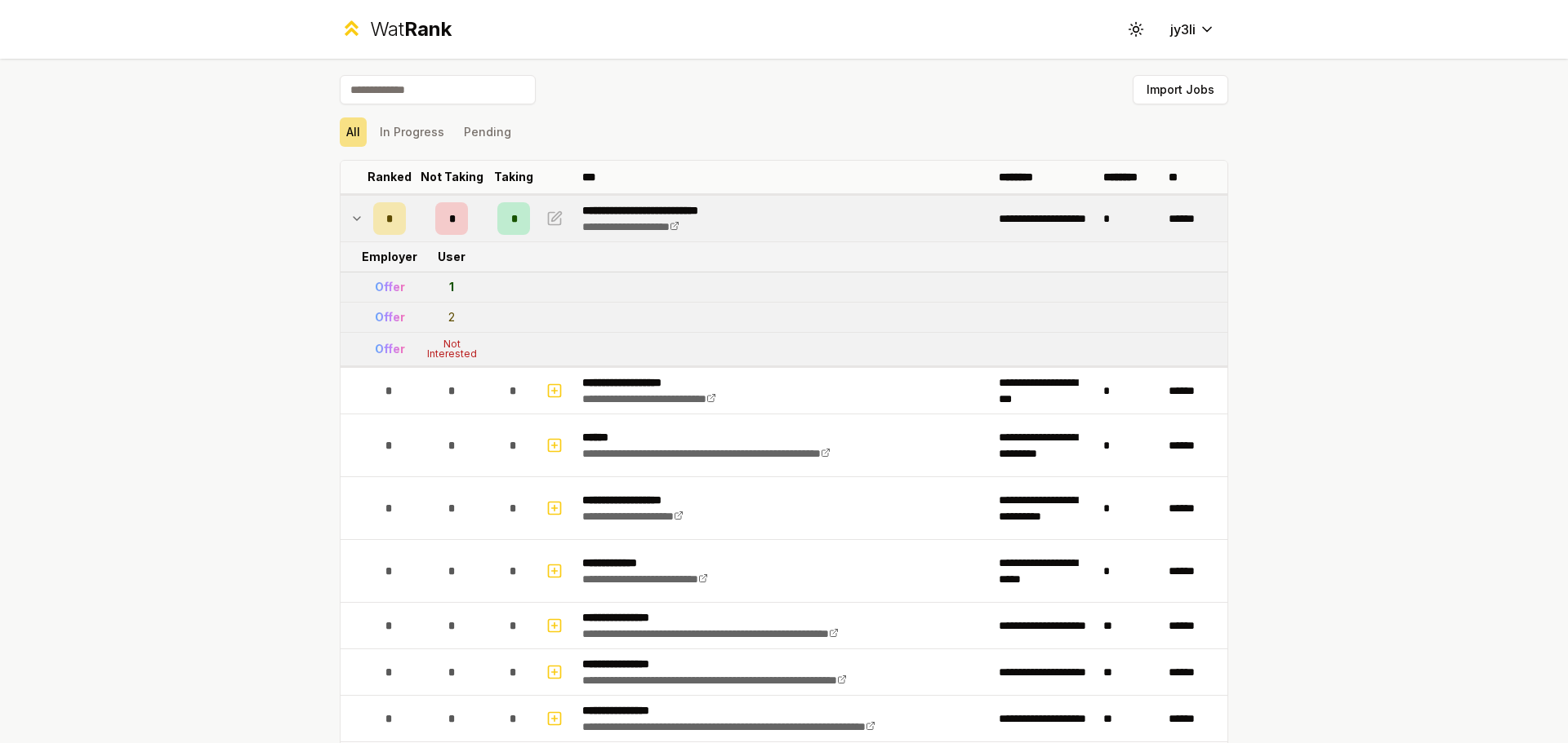
click at [239, 214] on div "**********" at bounding box center [784, 371] width 1568 height 743
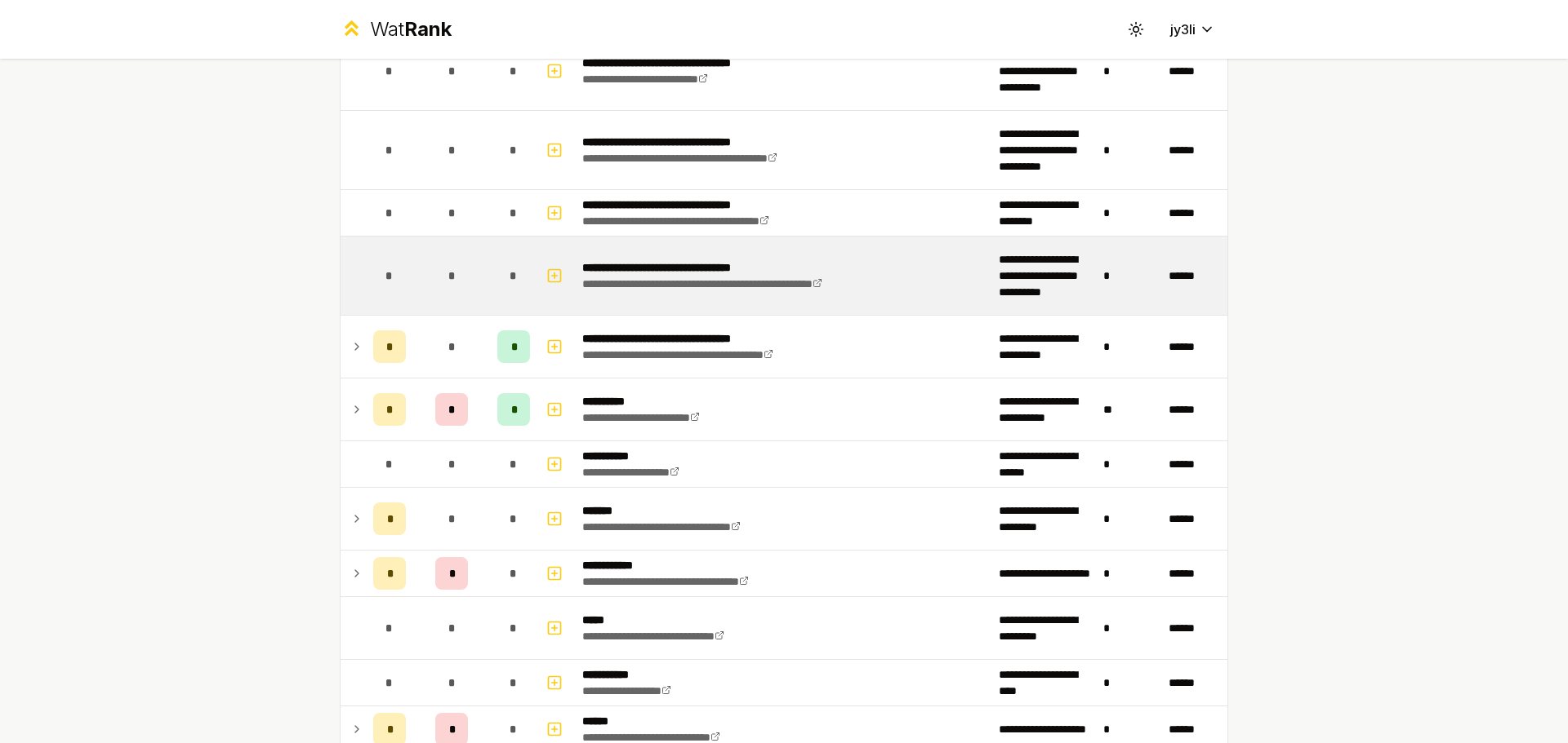
scroll to position [2775, 0]
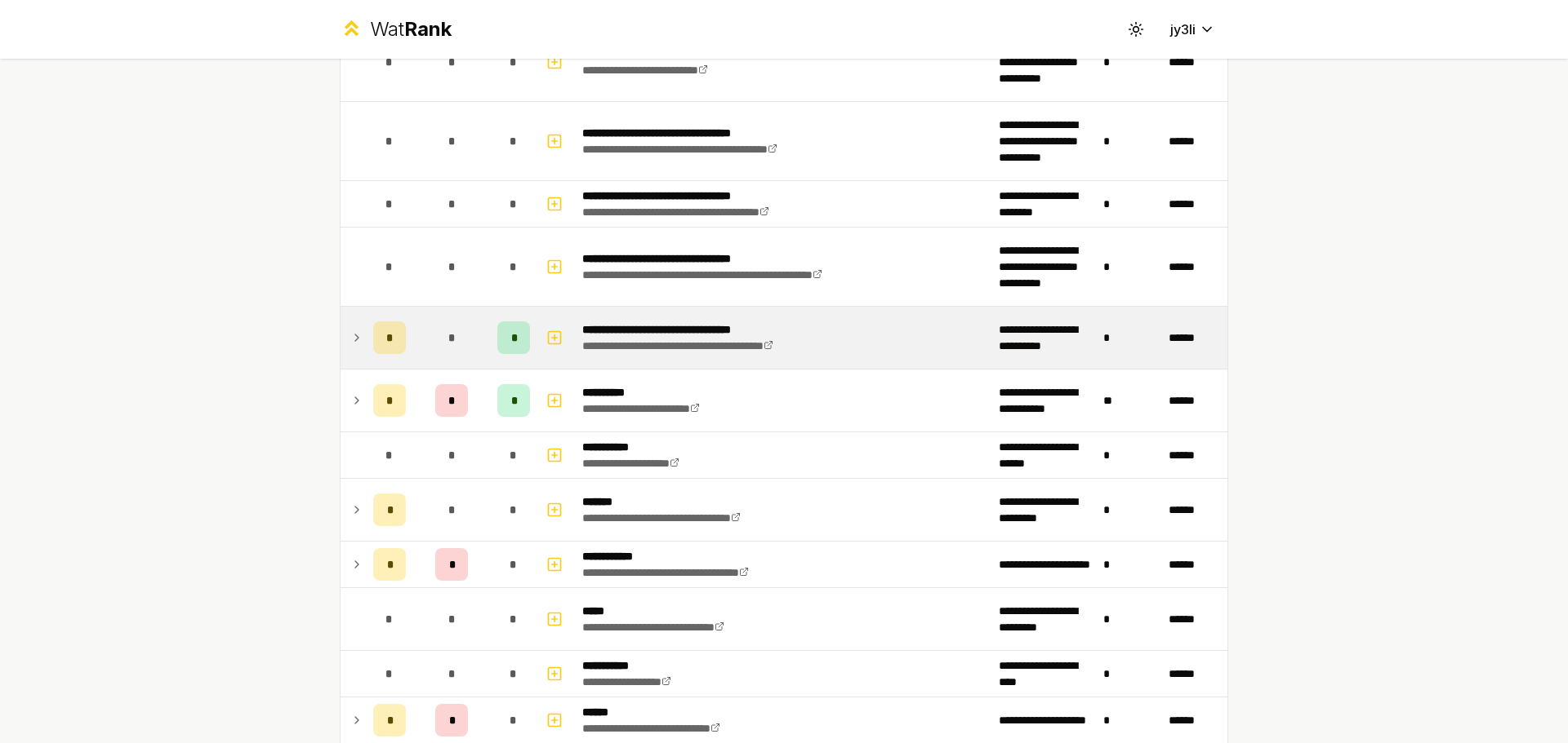
click at [359, 334] on td at bounding box center [353, 338] width 26 height 62
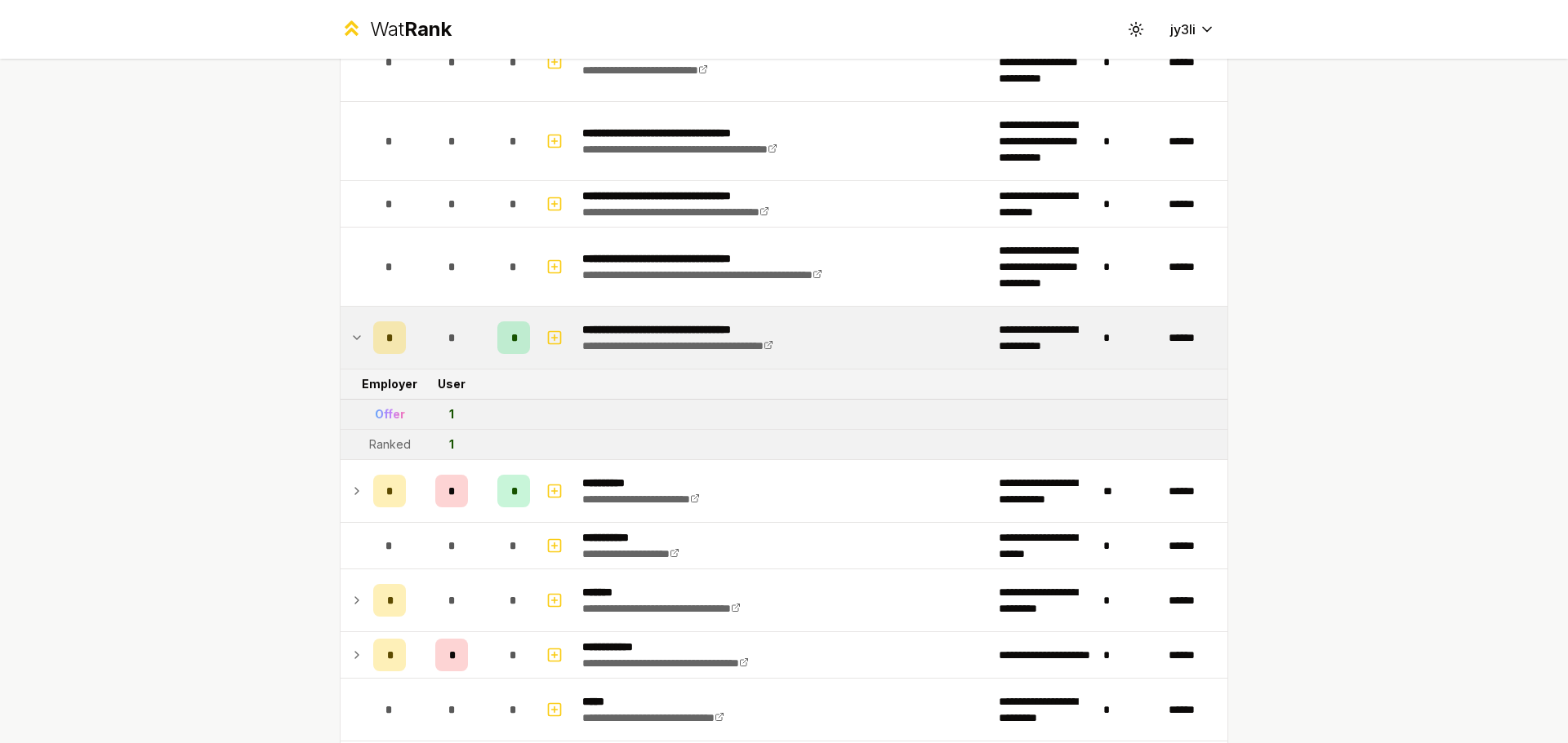
click at [354, 336] on icon at bounding box center [356, 338] width 6 height 4
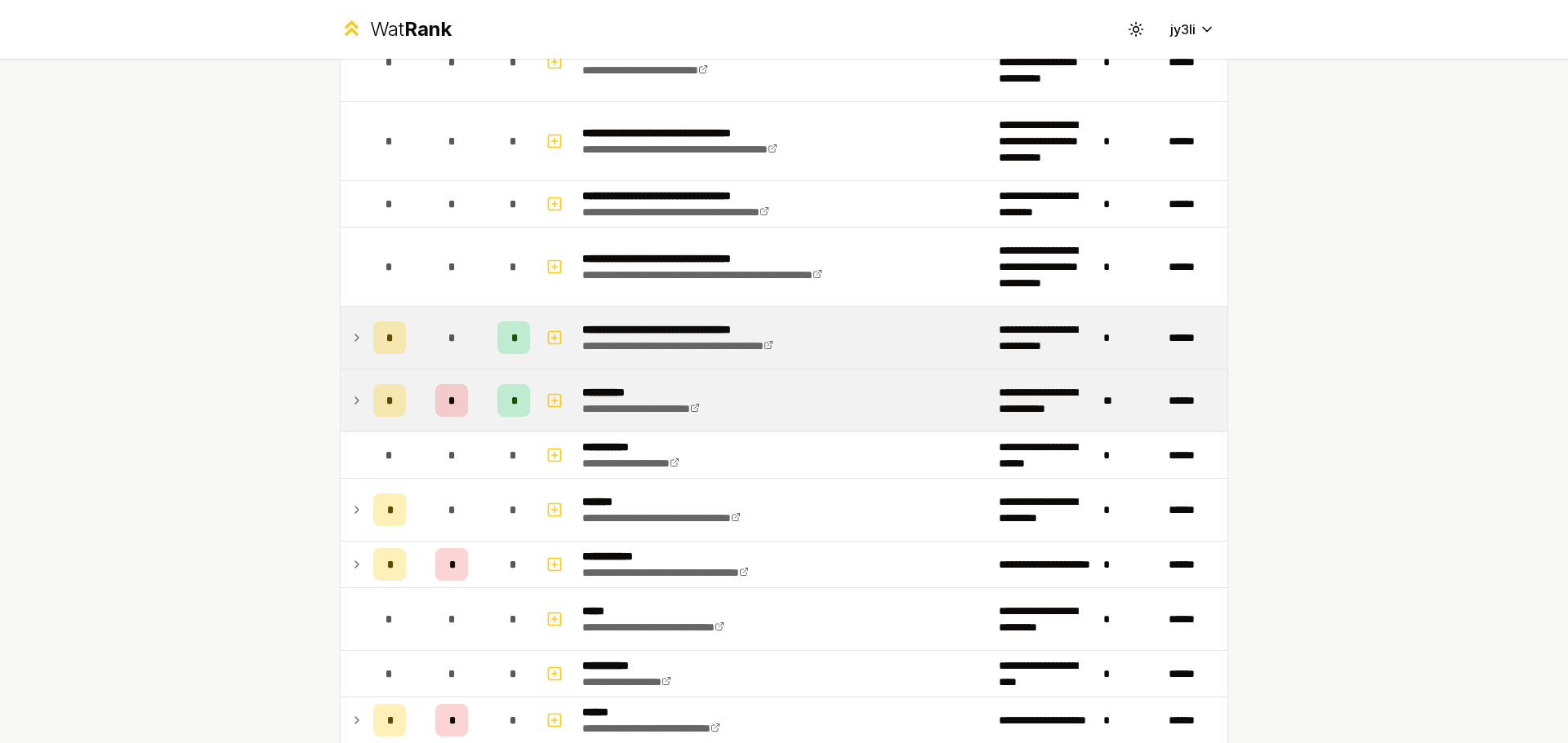
click at [356, 397] on icon at bounding box center [357, 401] width 13 height 20
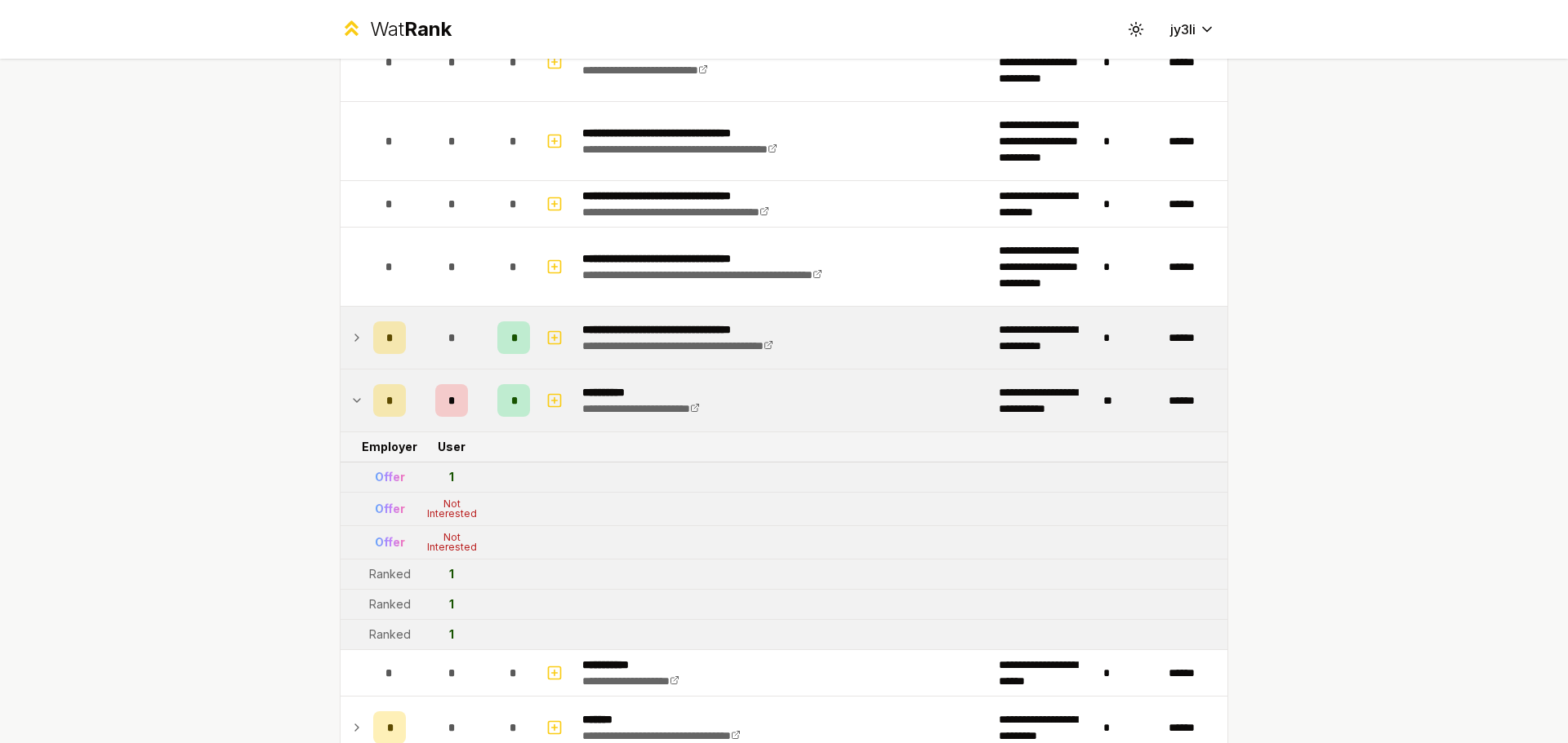
click at [356, 397] on icon at bounding box center [357, 401] width 13 height 20
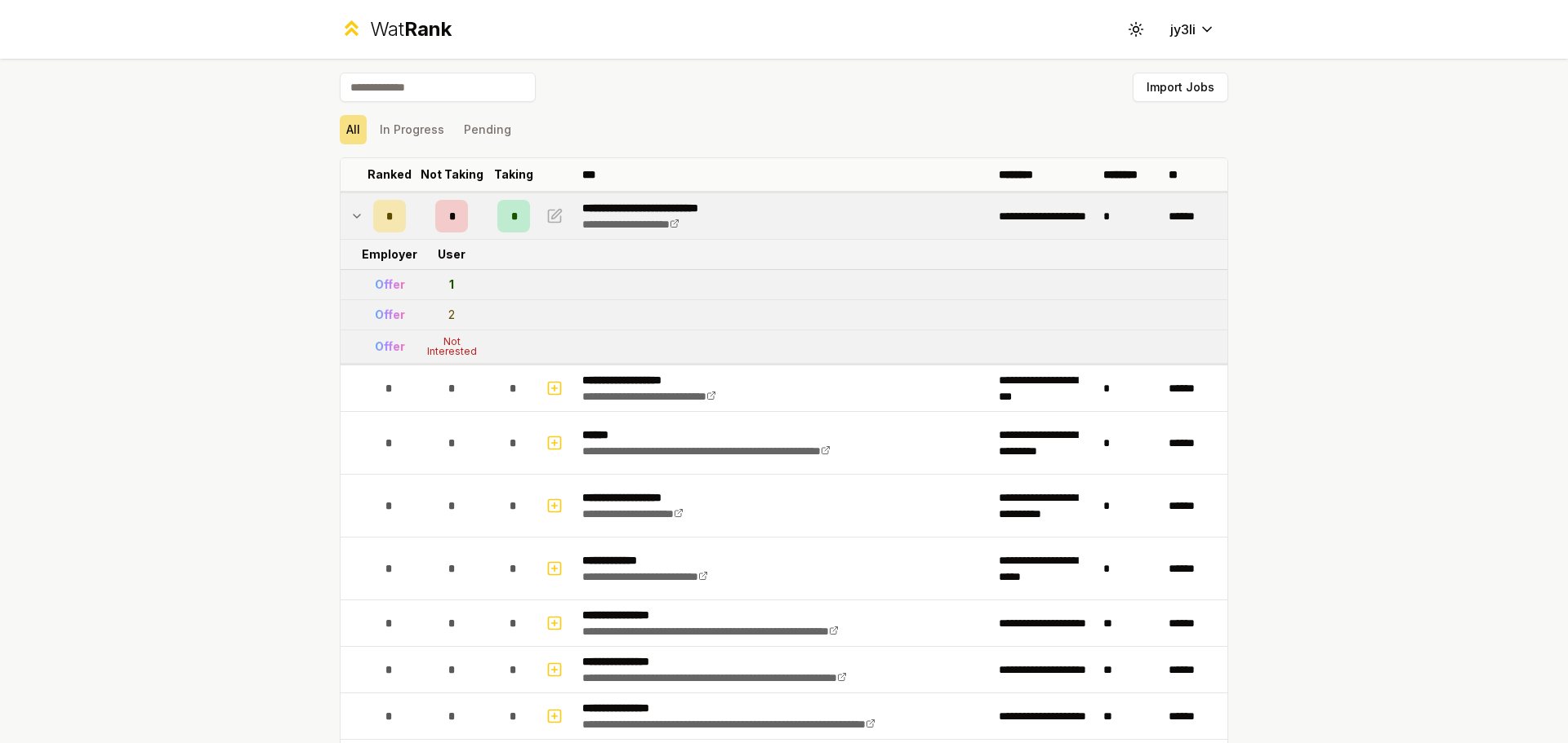
scroll to position [0, 0]
